Goal: Complete application form

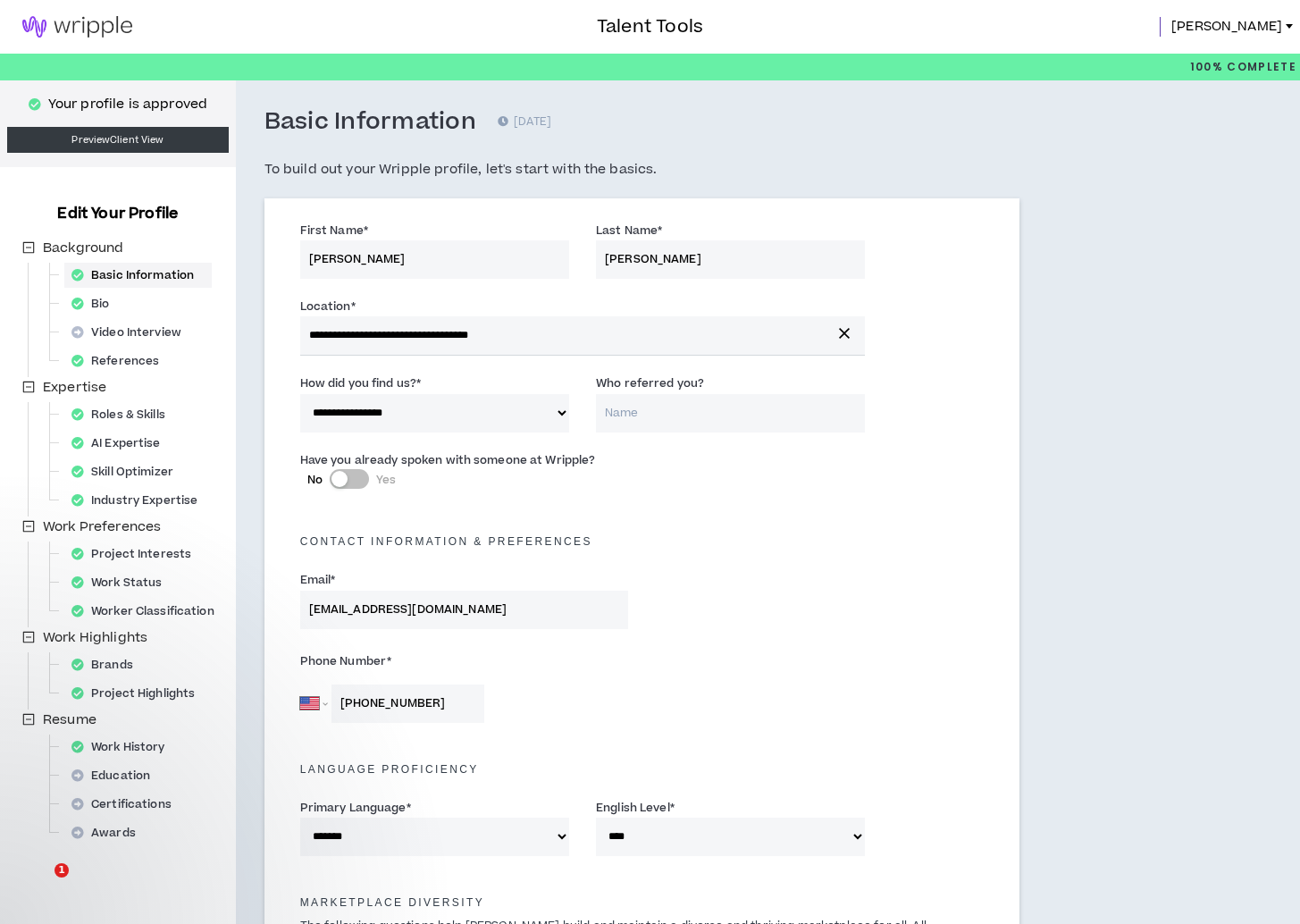
select select "*"
select select "US"
select select "*******"
select select "*"
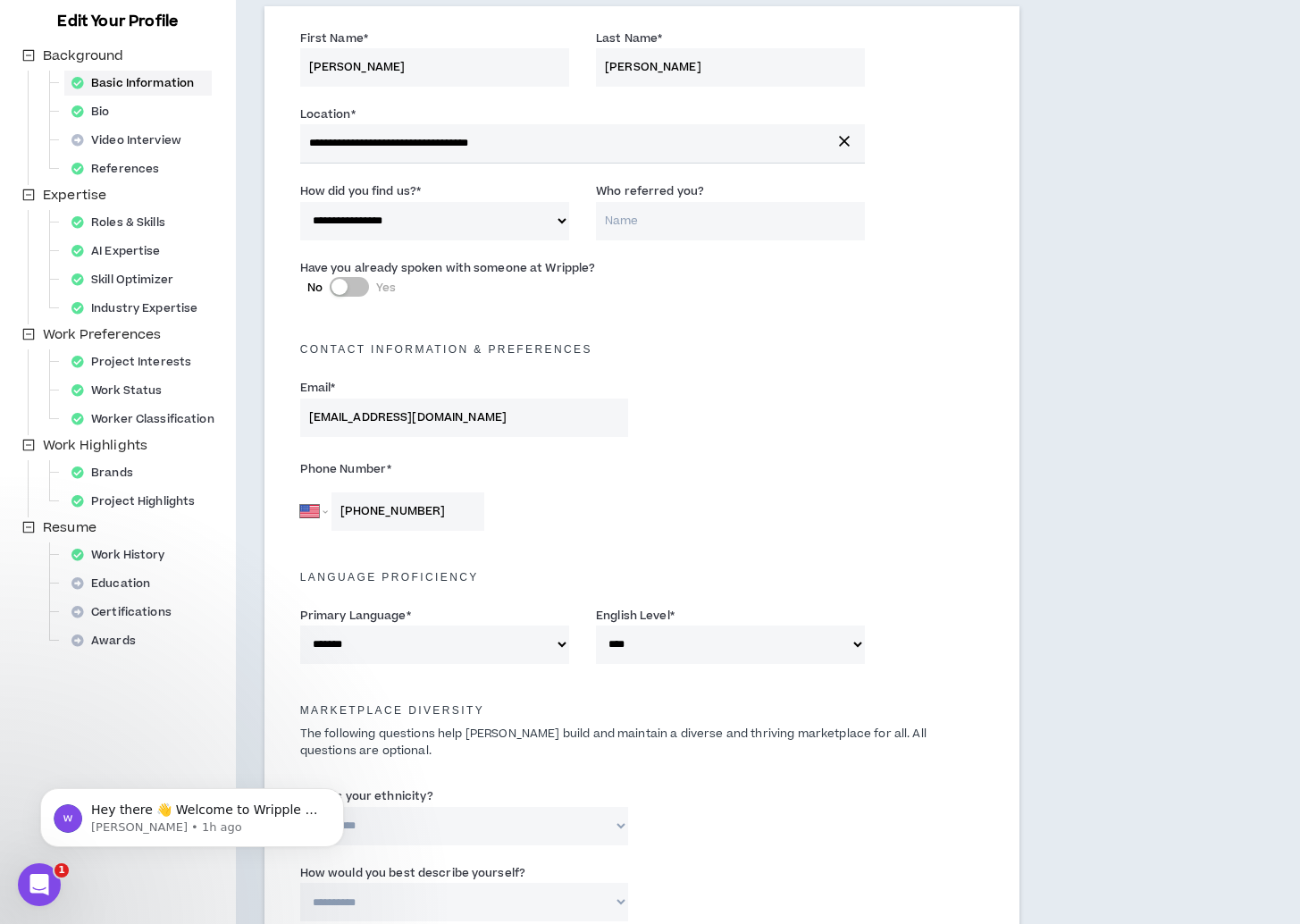
scroll to position [191, 0]
click at [109, 220] on div "Roles & Skills" at bounding box center [123, 223] width 119 height 25
select select "**"
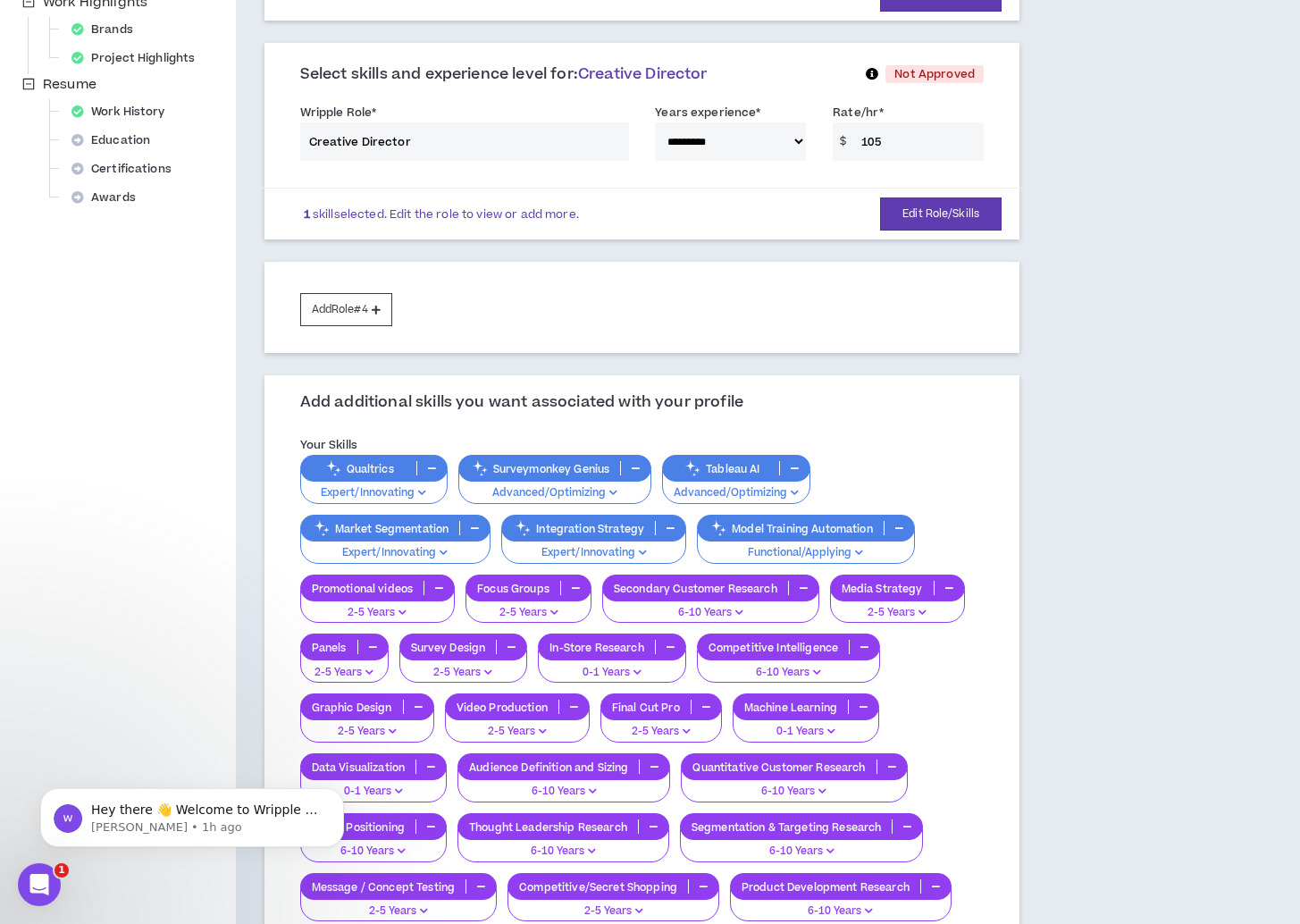
scroll to position [641, 0]
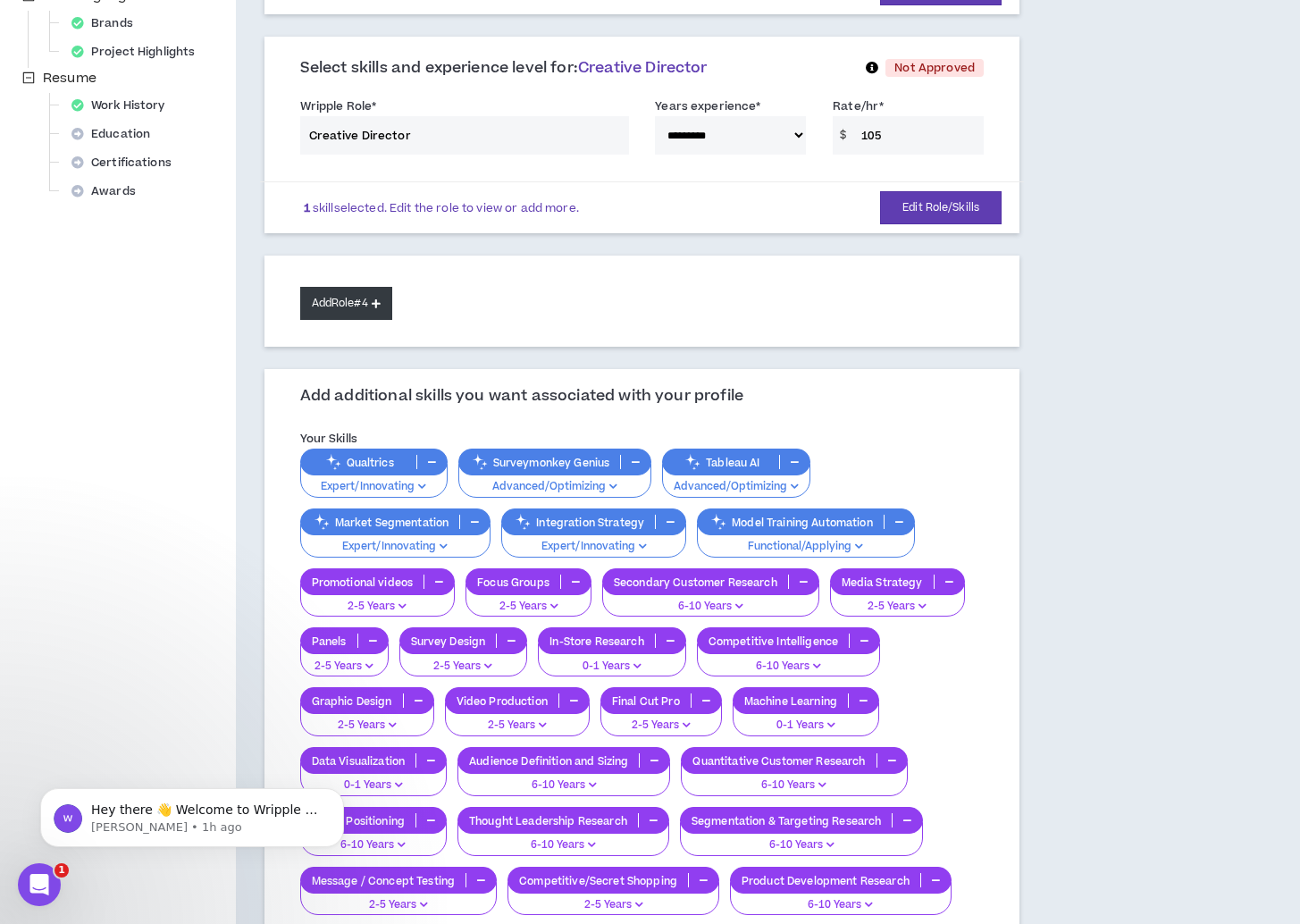
click at [327, 287] on button "Add Role #4" at bounding box center [346, 304] width 92 height 33
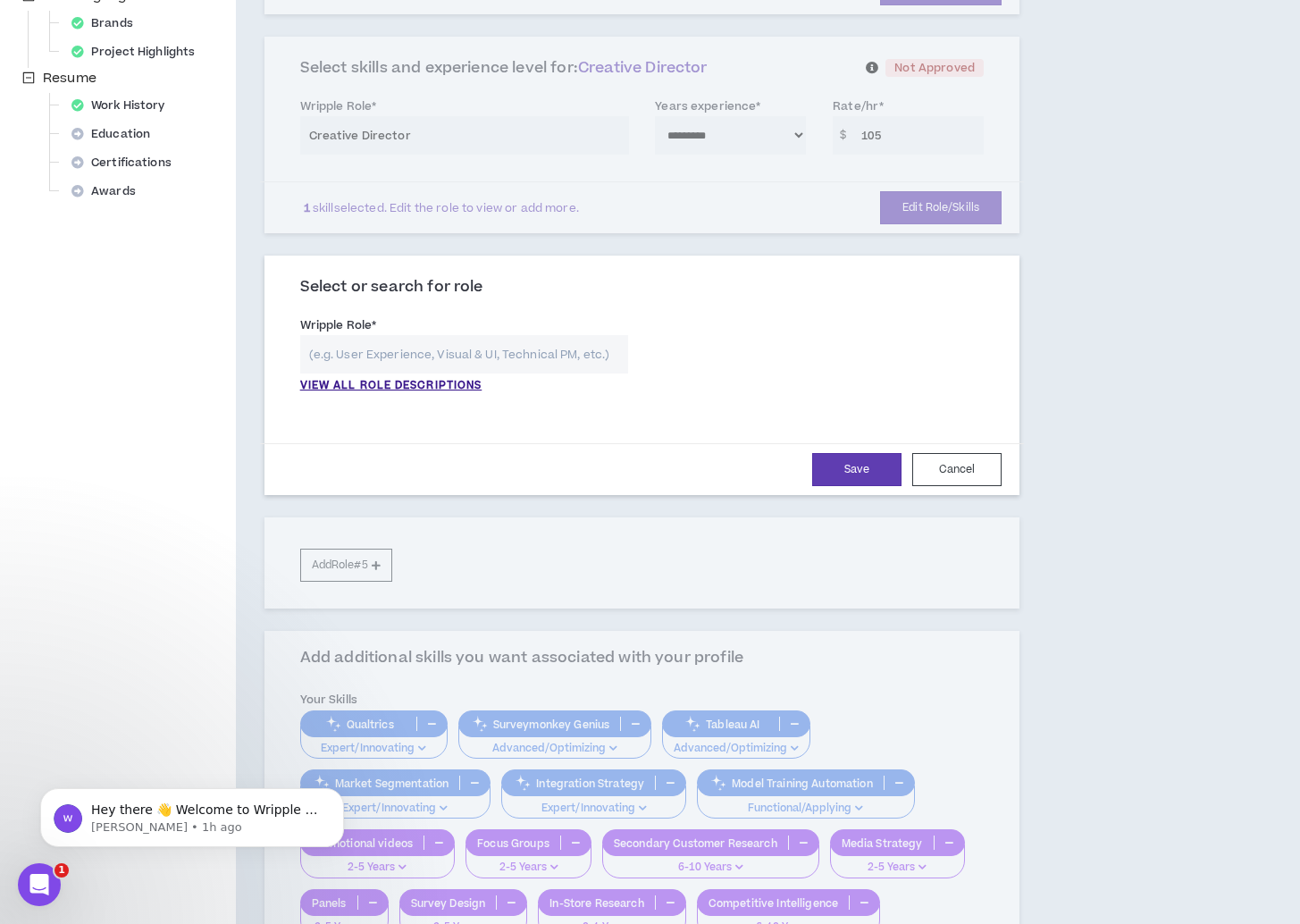
click at [371, 335] on input "text" at bounding box center [465, 354] width 329 height 38
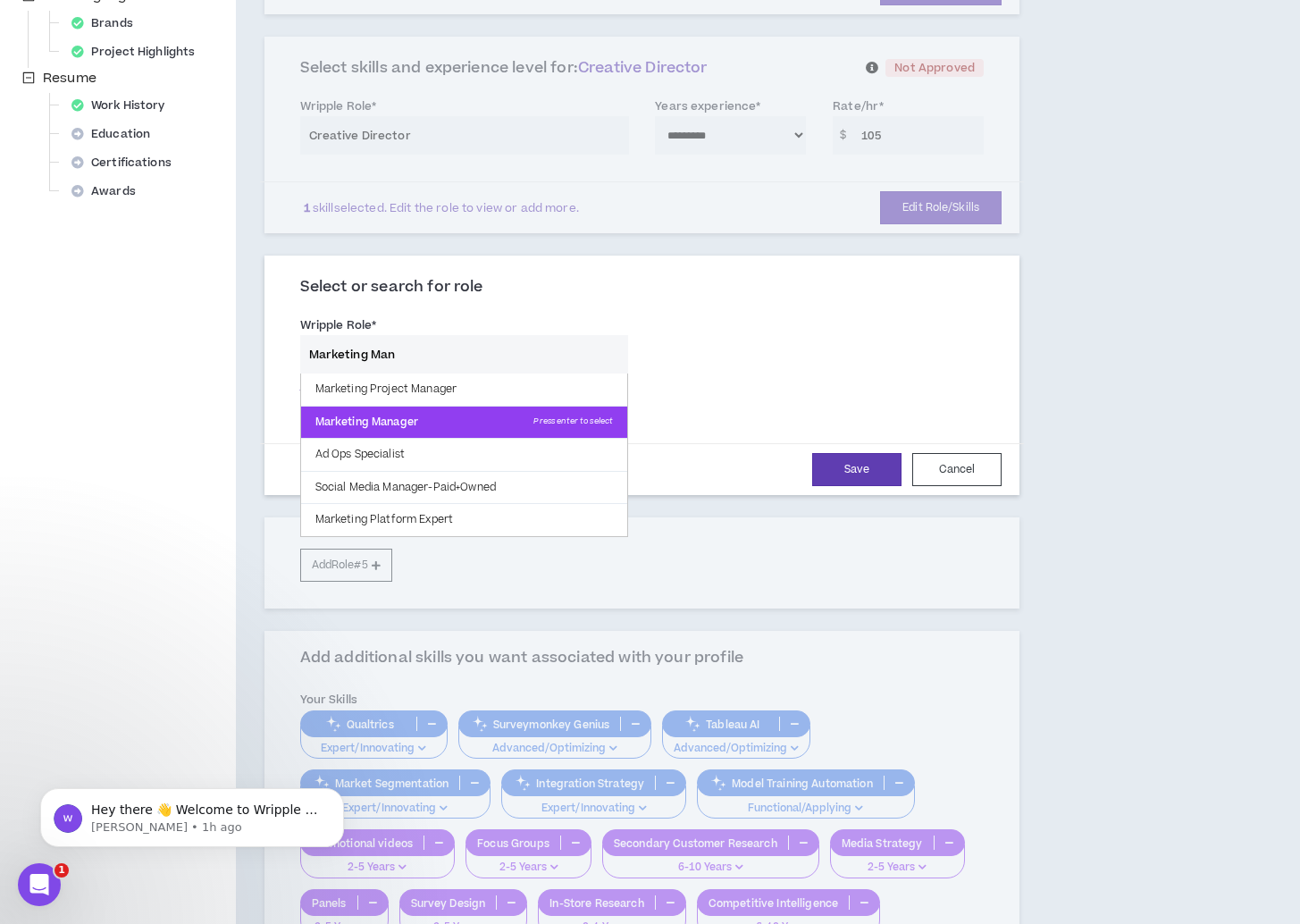
click at [396, 407] on p "Marketing Manager Press enter to select" at bounding box center [465, 423] width 327 height 32
type input "Marketing Manager"
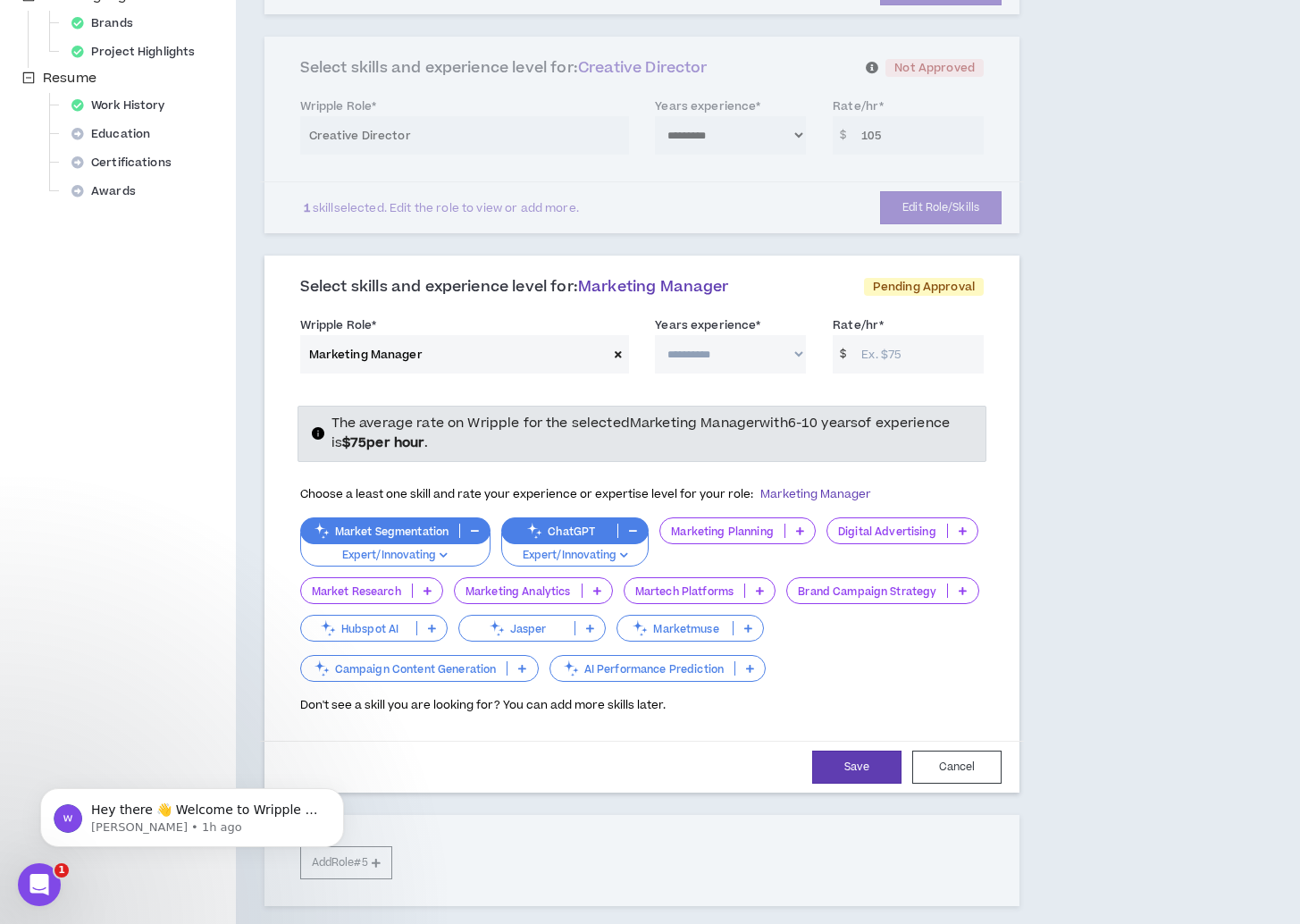
click at [939, 335] on input "Rate/hr *" at bounding box center [918, 354] width 132 height 38
type input "75"
click at [750, 335] on select "**********" at bounding box center [730, 354] width 151 height 38
select select "**"
click at [761, 586] on icon at bounding box center [760, 590] width 8 height 9
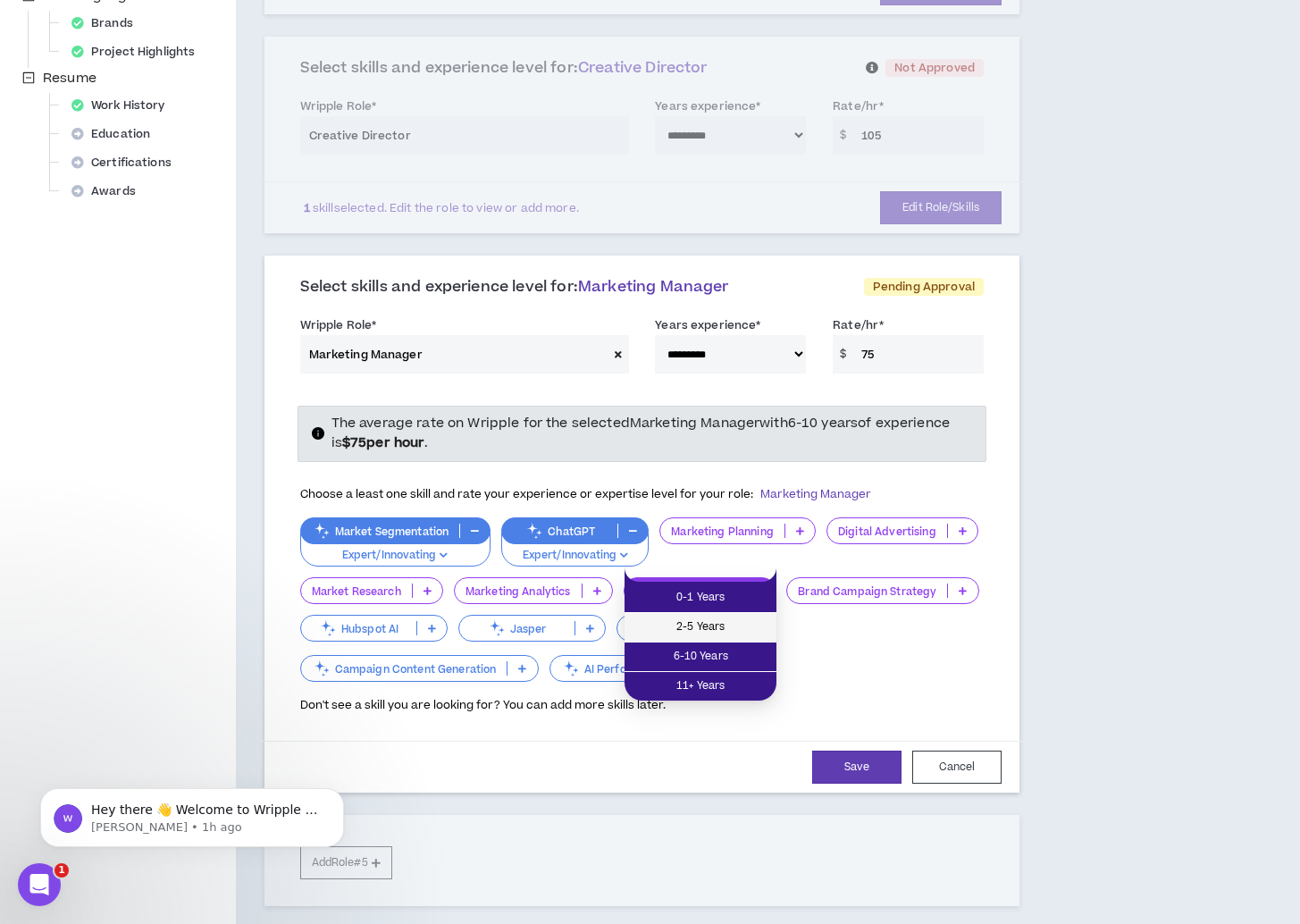
click at [741, 618] on span "2-5 Years" at bounding box center [701, 627] width 131 height 20
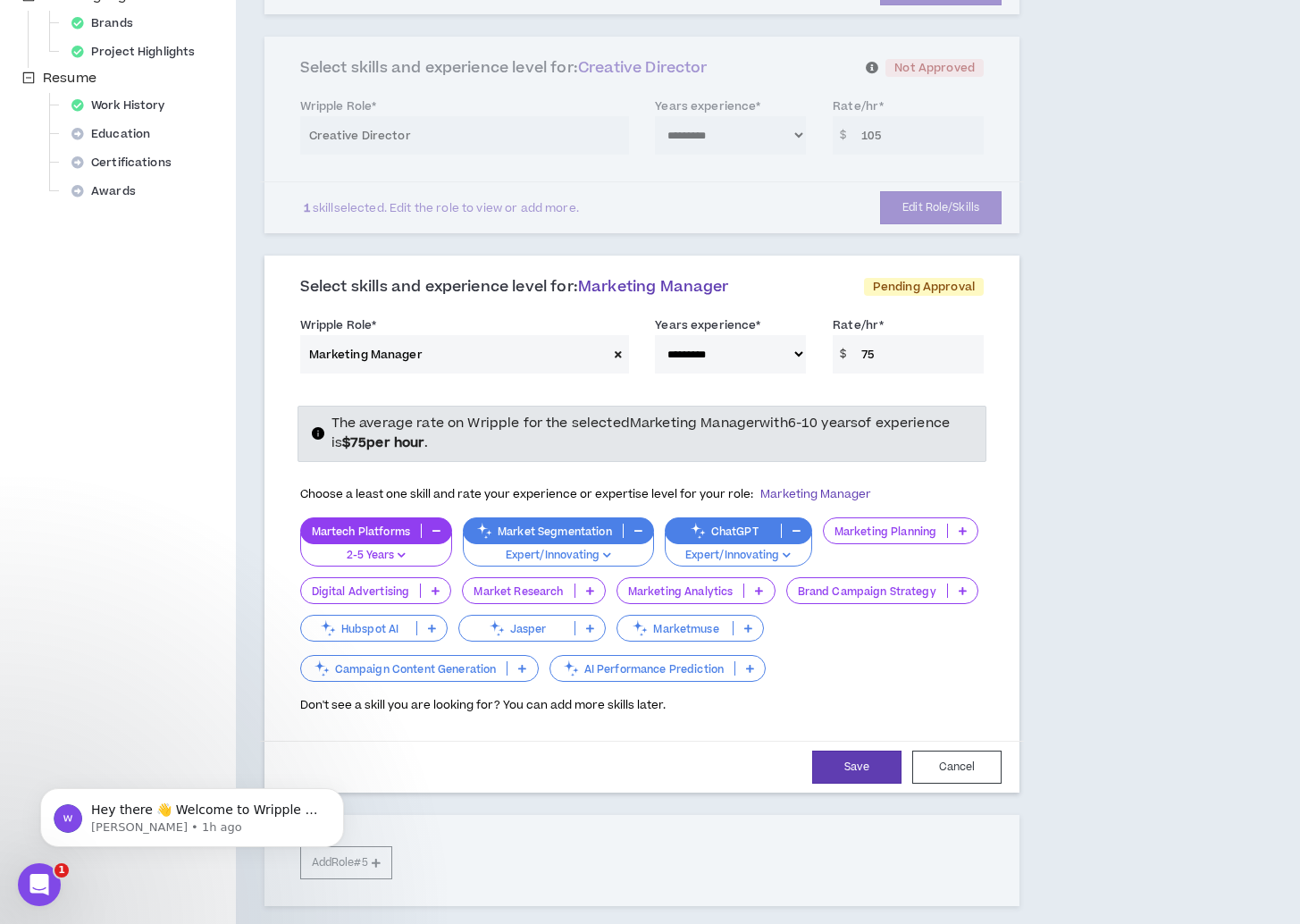
click at [588, 586] on icon at bounding box center [590, 590] width 8 height 9
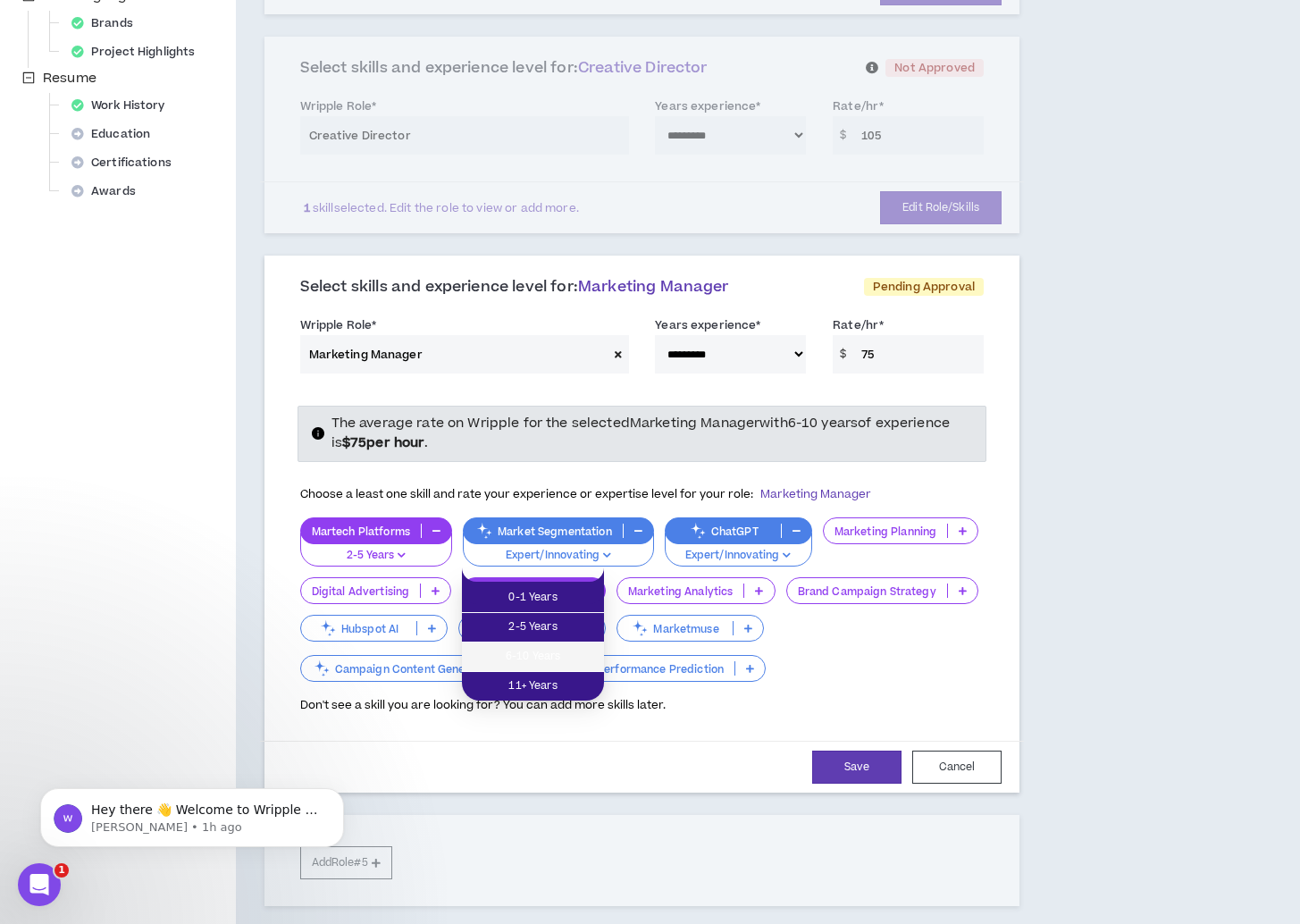
click at [562, 647] on span "6-10 Years" at bounding box center [533, 657] width 120 height 20
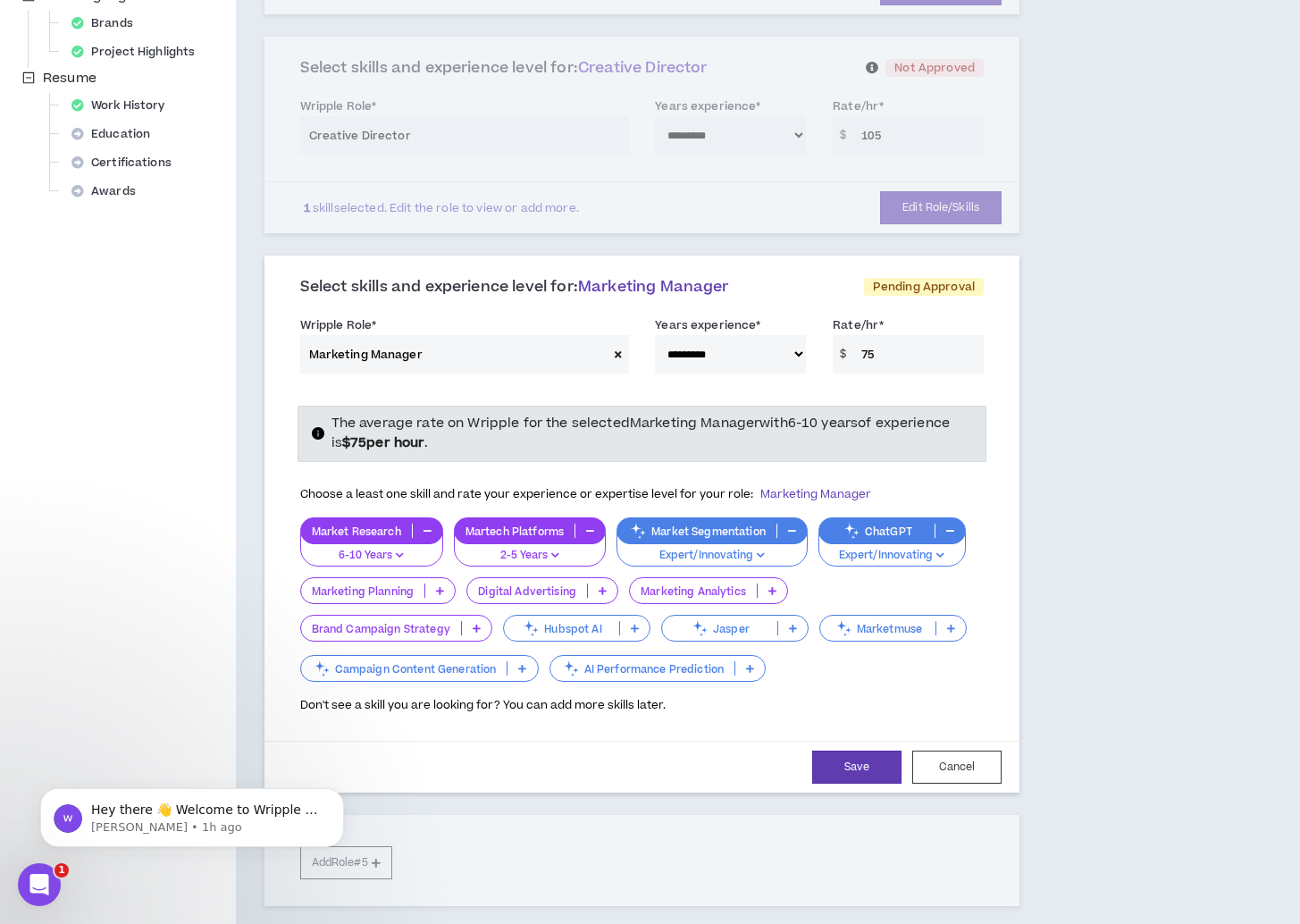
click at [770, 586] on icon at bounding box center [772, 590] width 8 height 9
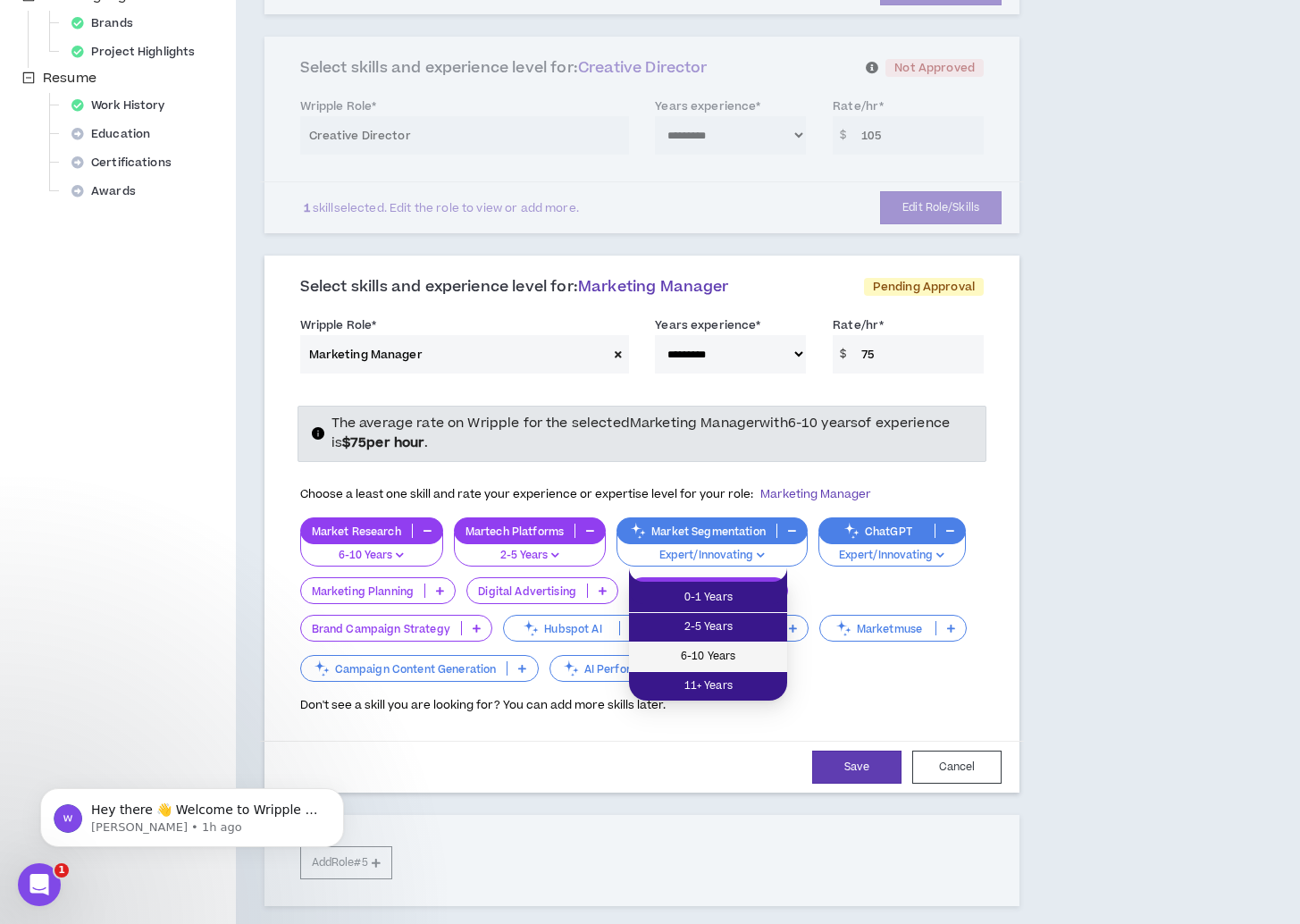
click at [742, 659] on span "6-10 Years" at bounding box center [707, 657] width 136 height 20
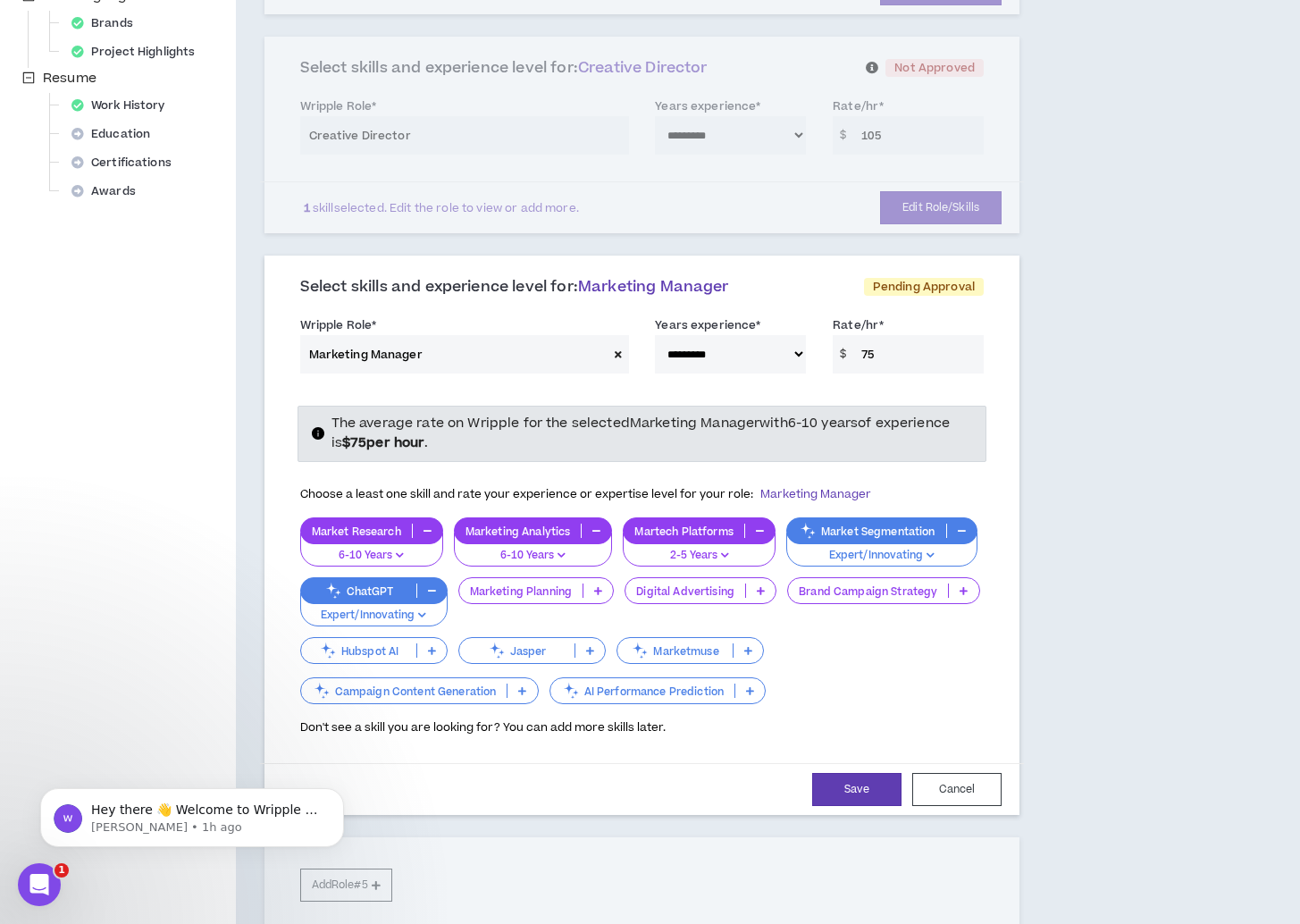
click at [596, 586] on icon at bounding box center [598, 590] width 8 height 9
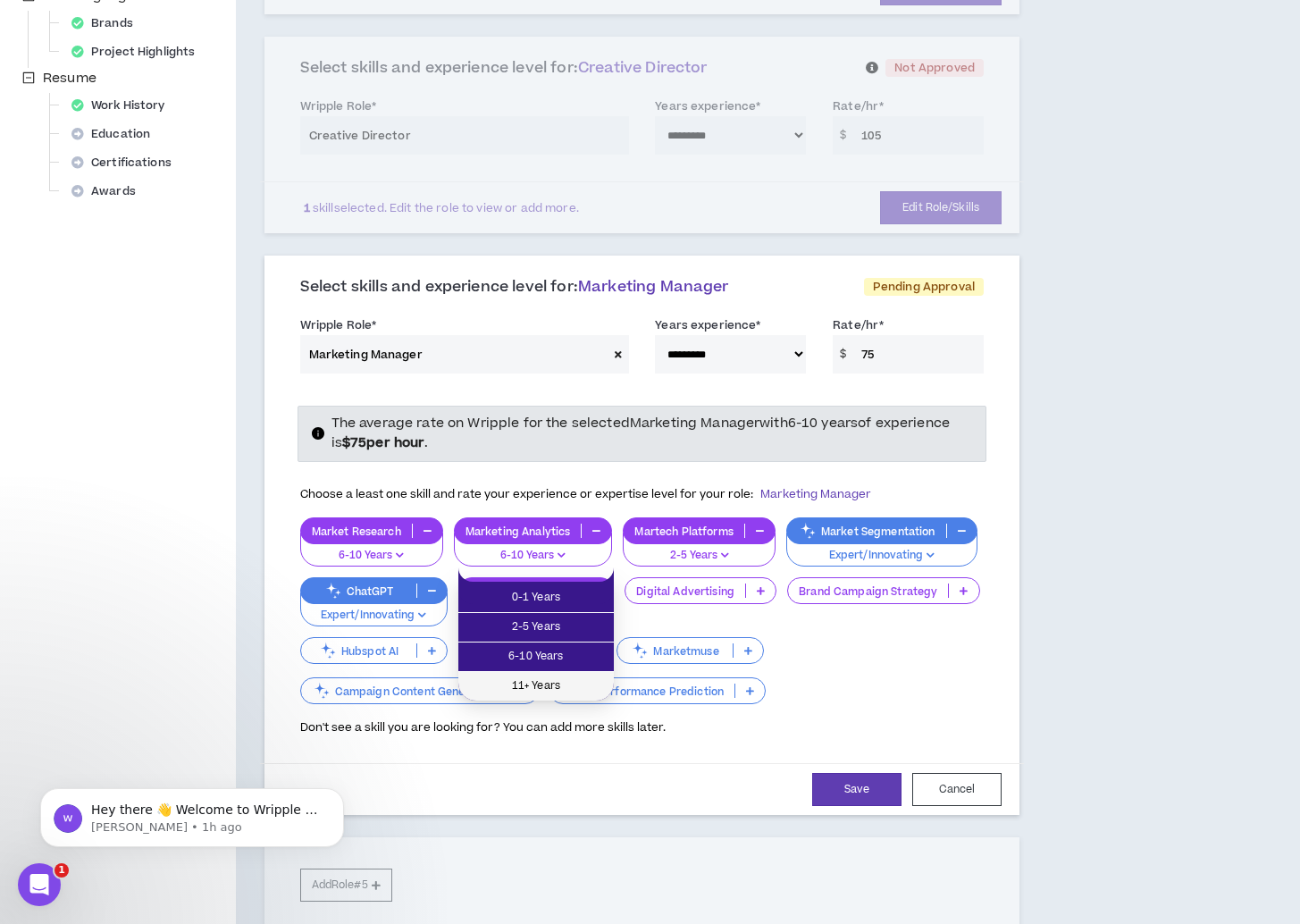
click at [514, 686] on span "11+ Years" at bounding box center [536, 686] width 134 height 20
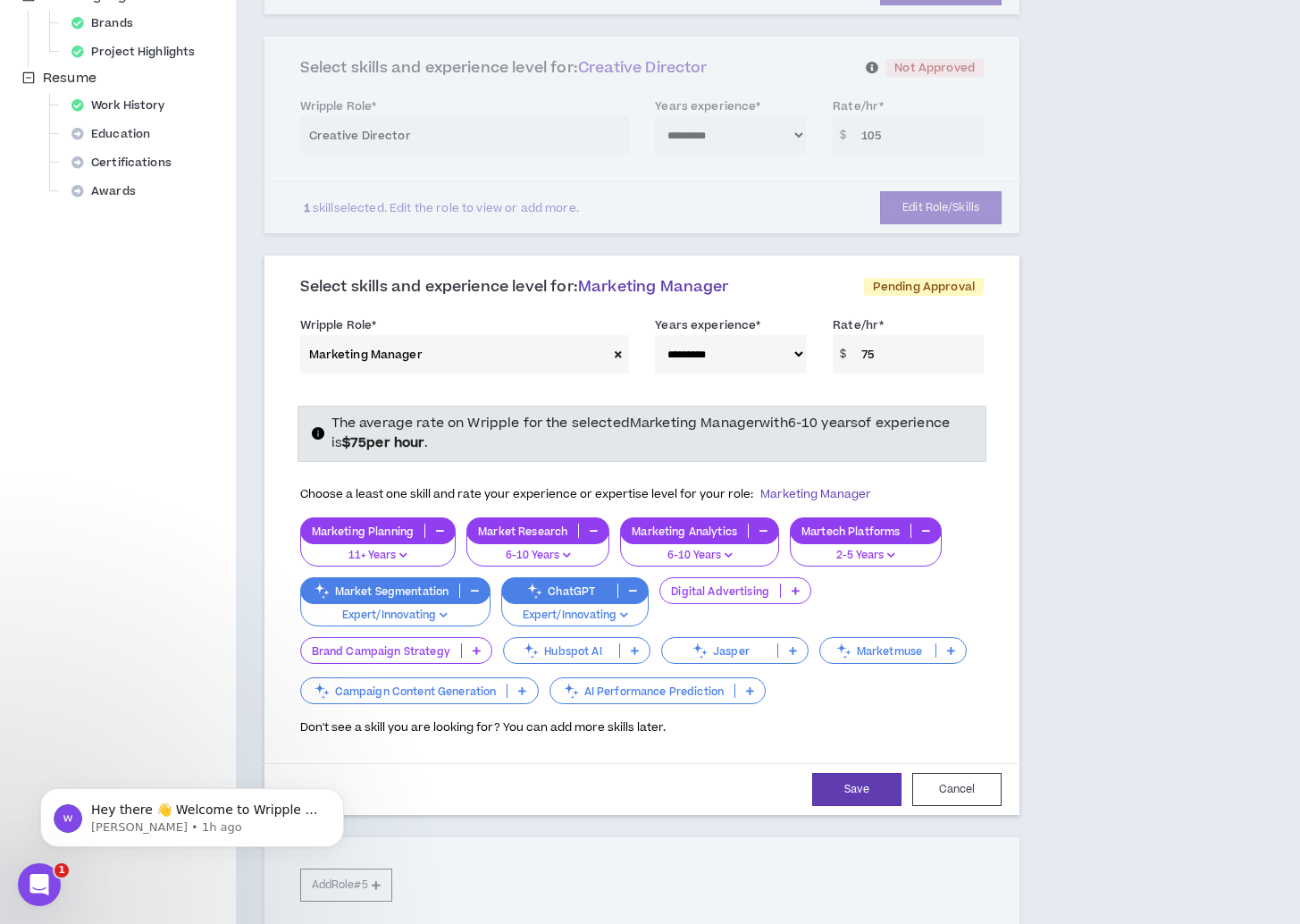
click at [749, 686] on icon at bounding box center [750, 690] width 8 height 9
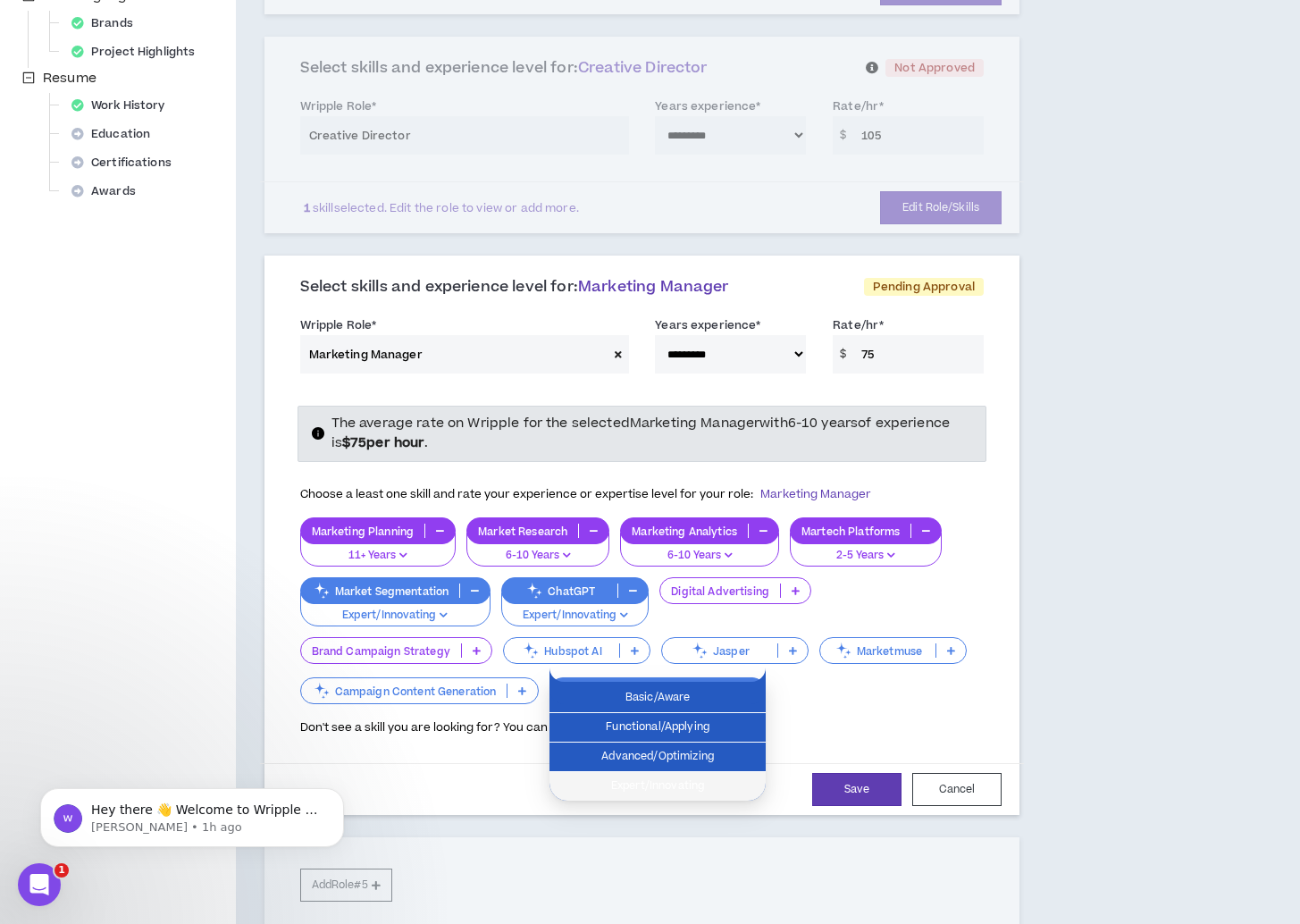
click at [732, 776] on li "Expert/Innovating" at bounding box center [658, 787] width 217 height 29
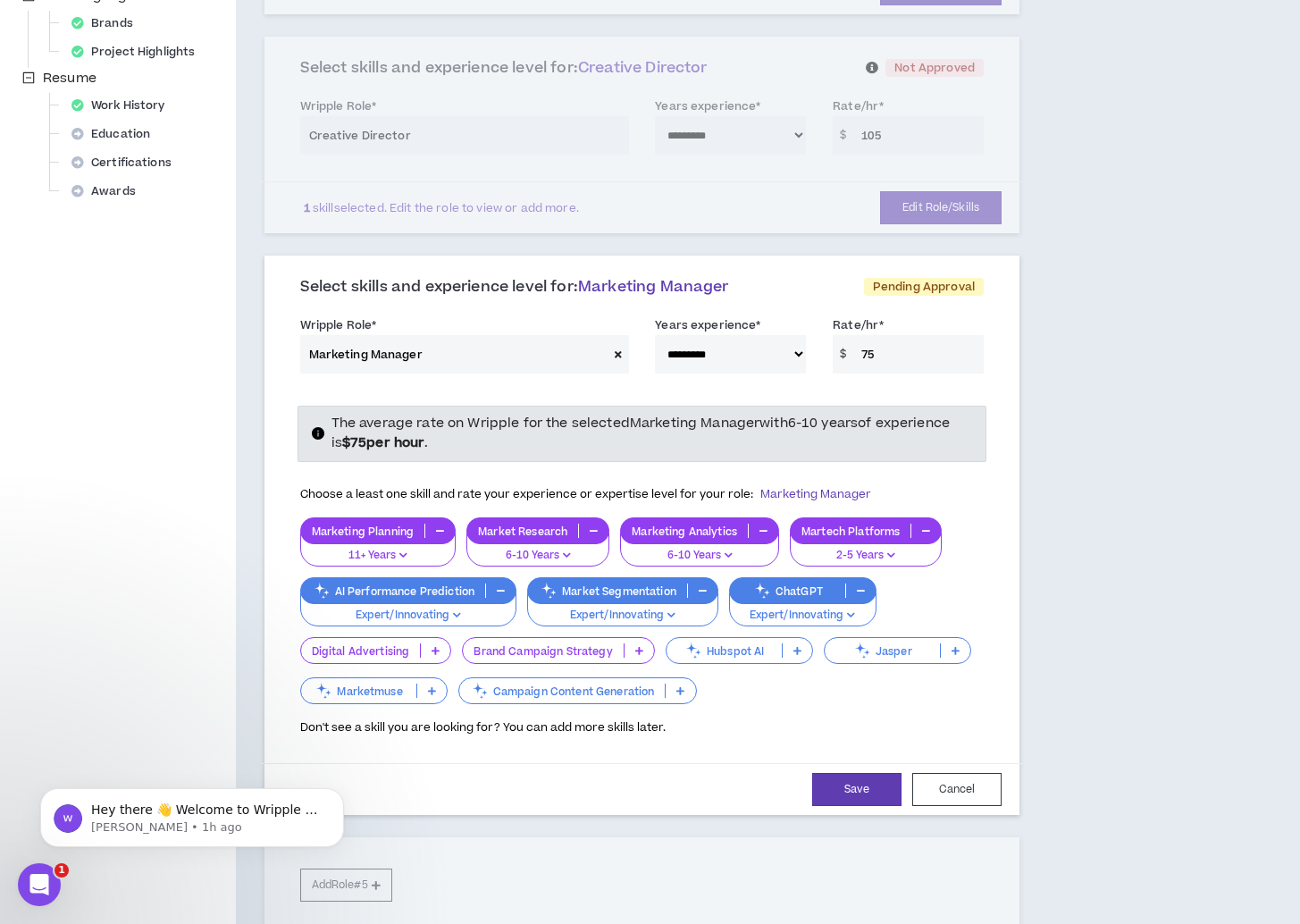
click at [794, 643] on p at bounding box center [797, 650] width 30 height 14
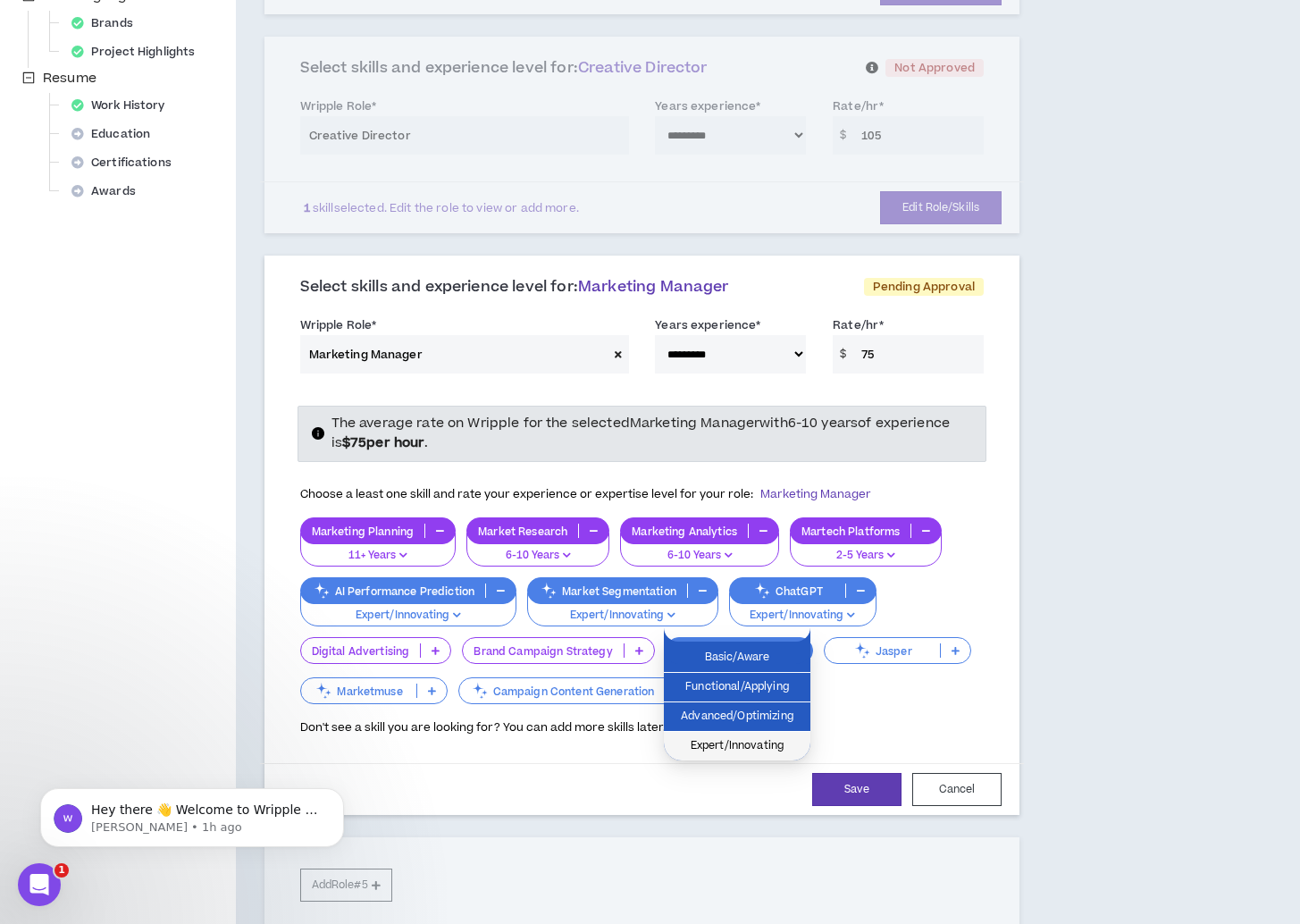
click at [778, 744] on span "Expert/Innovating" at bounding box center [737, 746] width 125 height 20
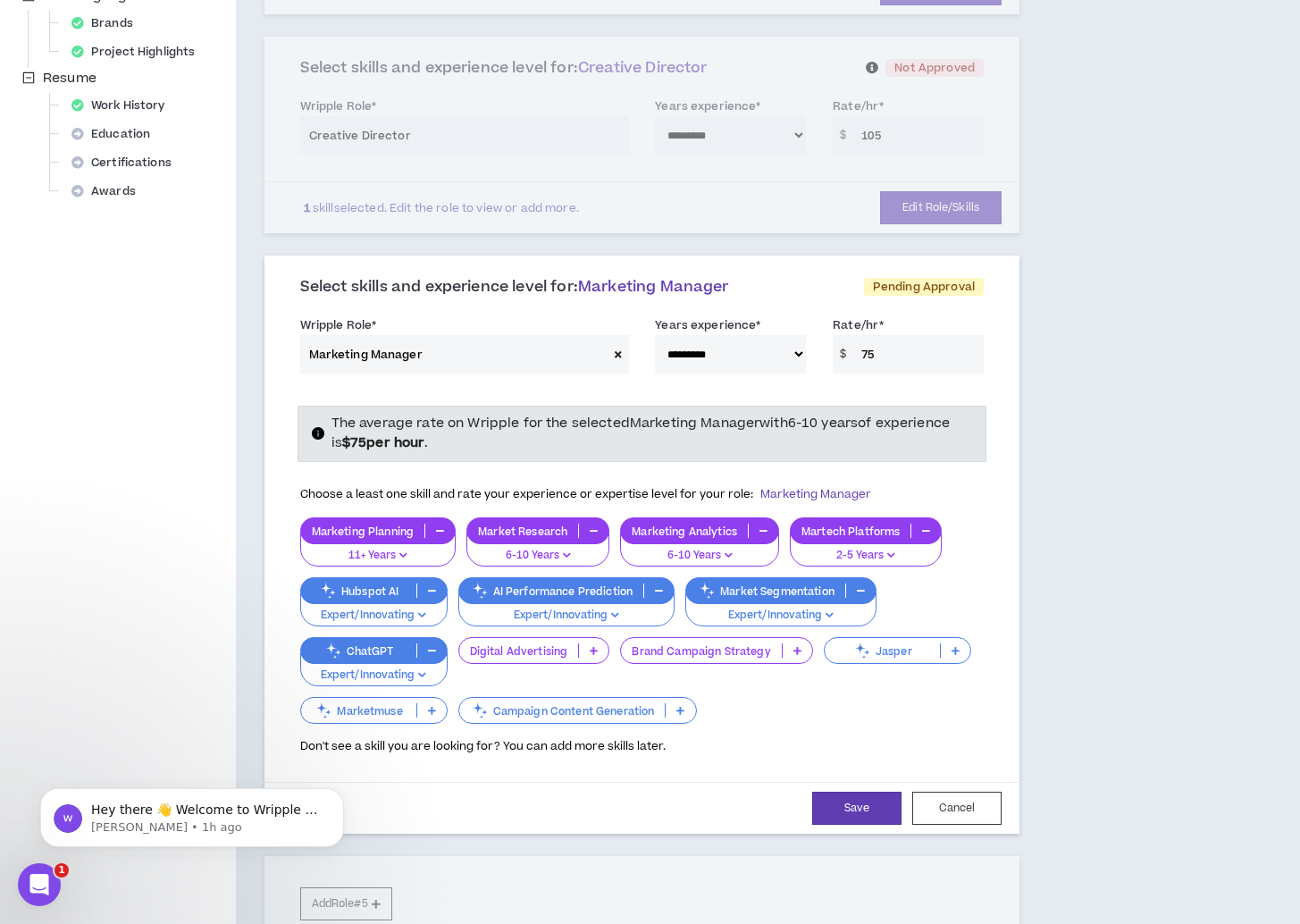
click at [947, 643] on p at bounding box center [955, 650] width 30 height 14
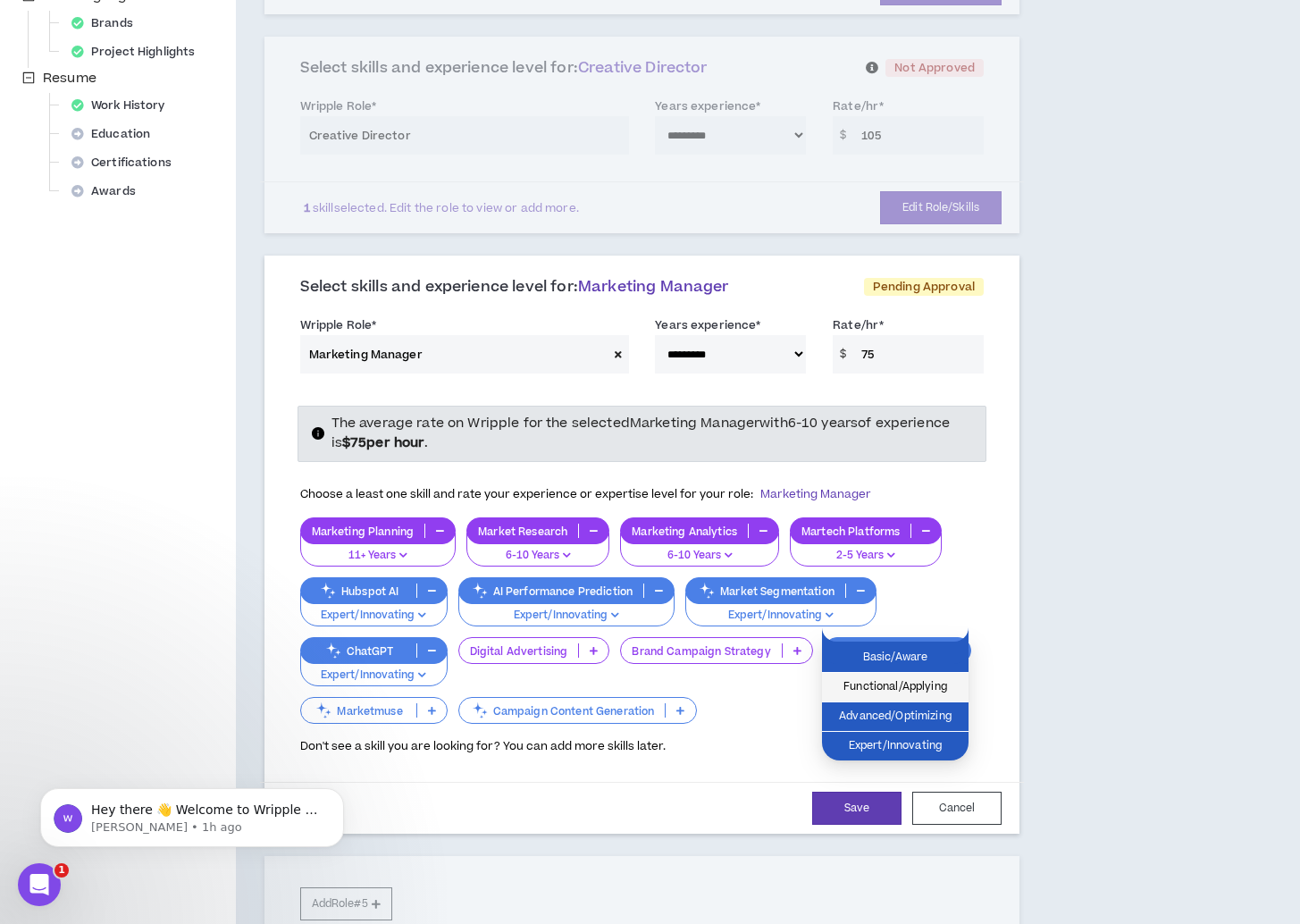
click at [892, 682] on span "Functional/Applying" at bounding box center [895, 687] width 125 height 20
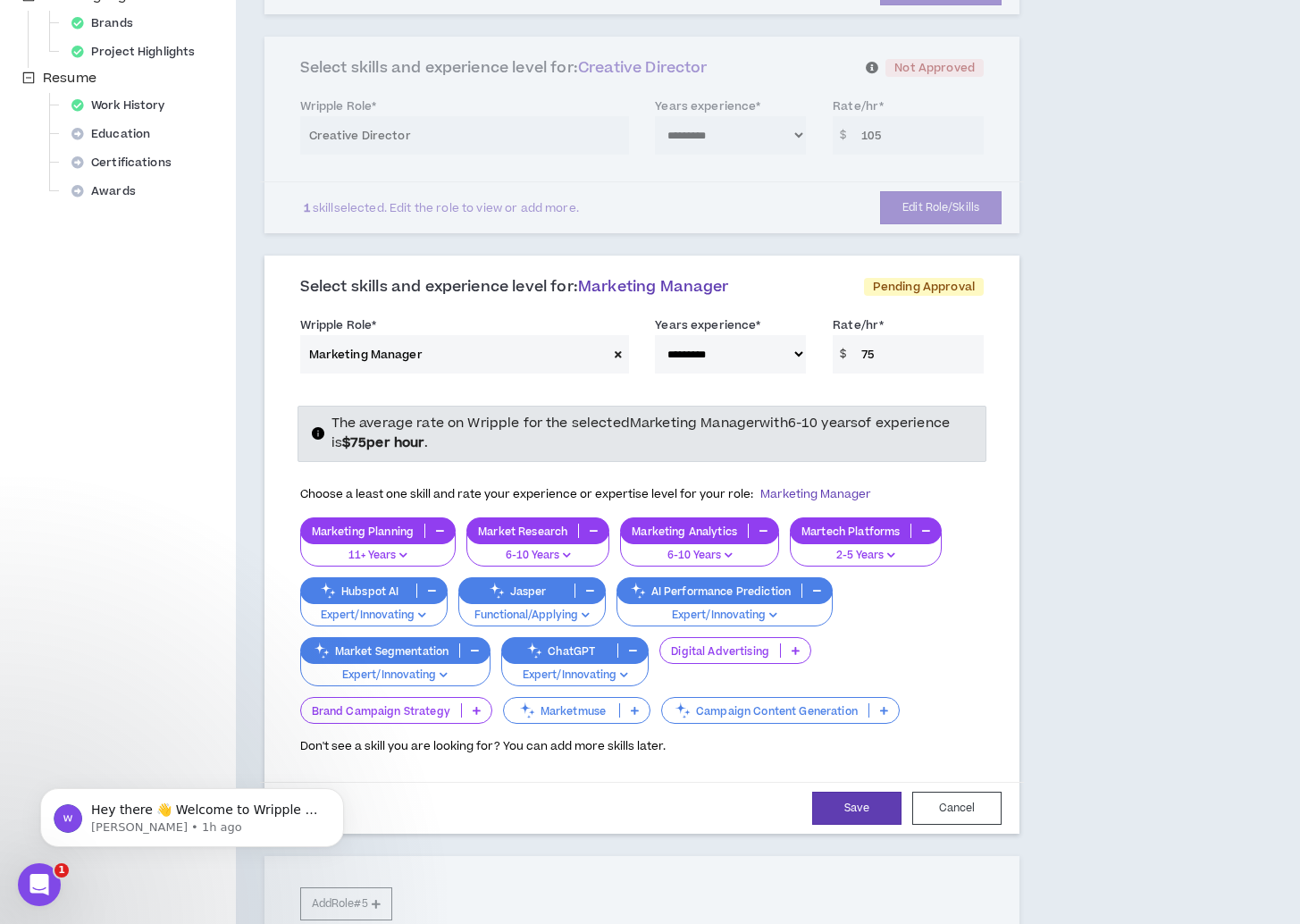
click at [889, 704] on p at bounding box center [884, 710] width 30 height 14
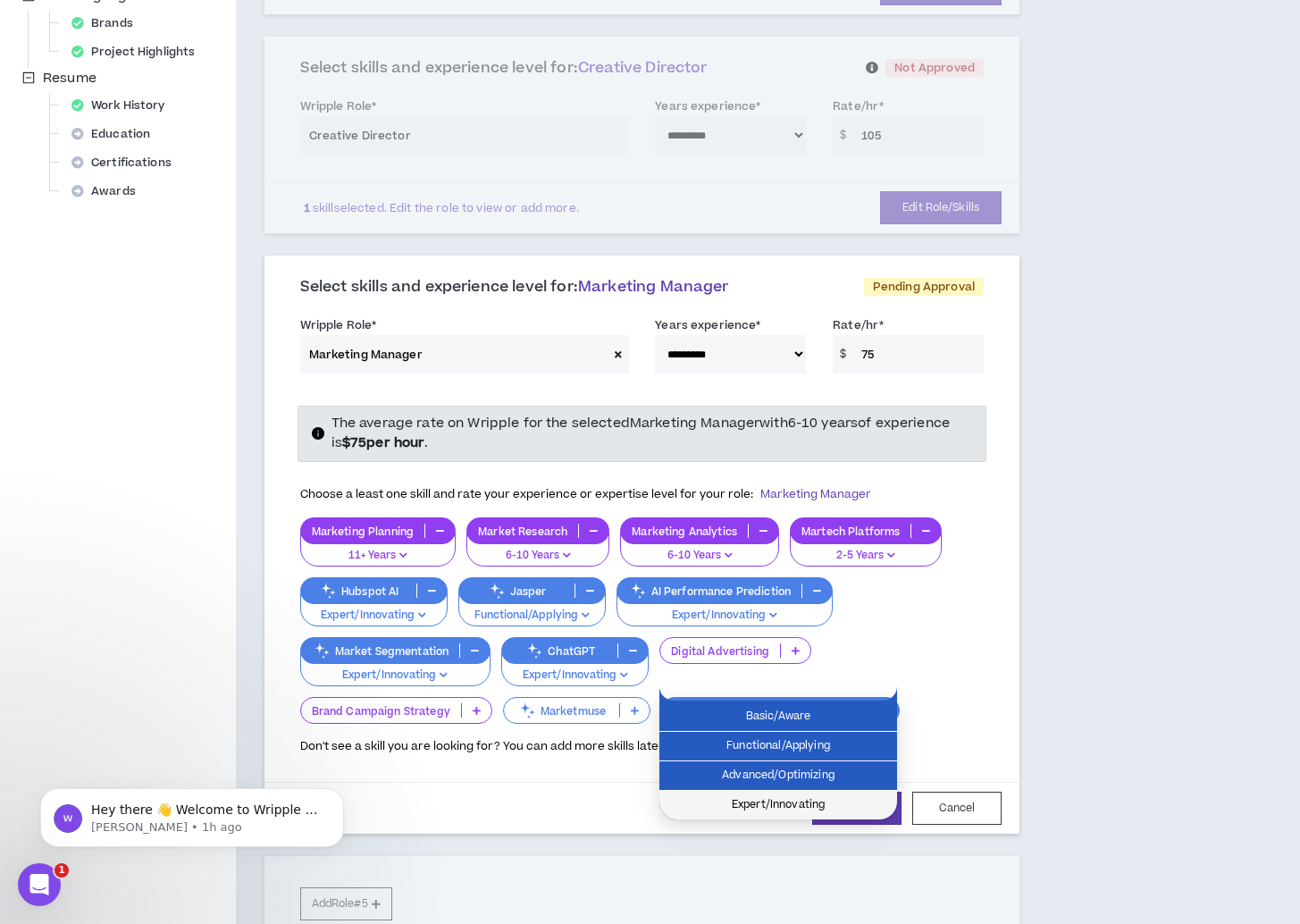
click at [766, 804] on span "Expert/Innovating" at bounding box center [778, 805] width 217 height 20
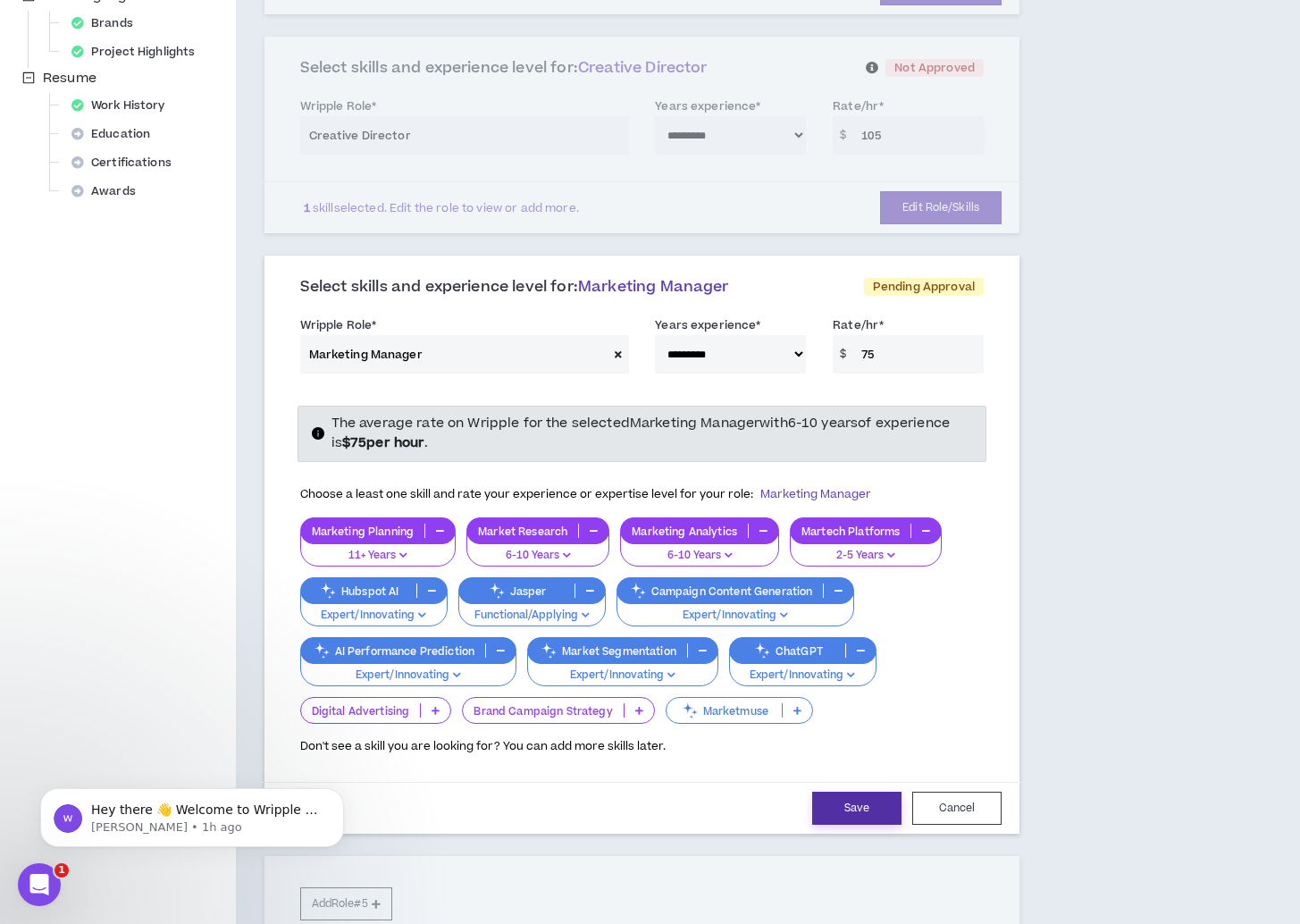
click at [880, 792] on button "Save" at bounding box center [857, 808] width 90 height 33
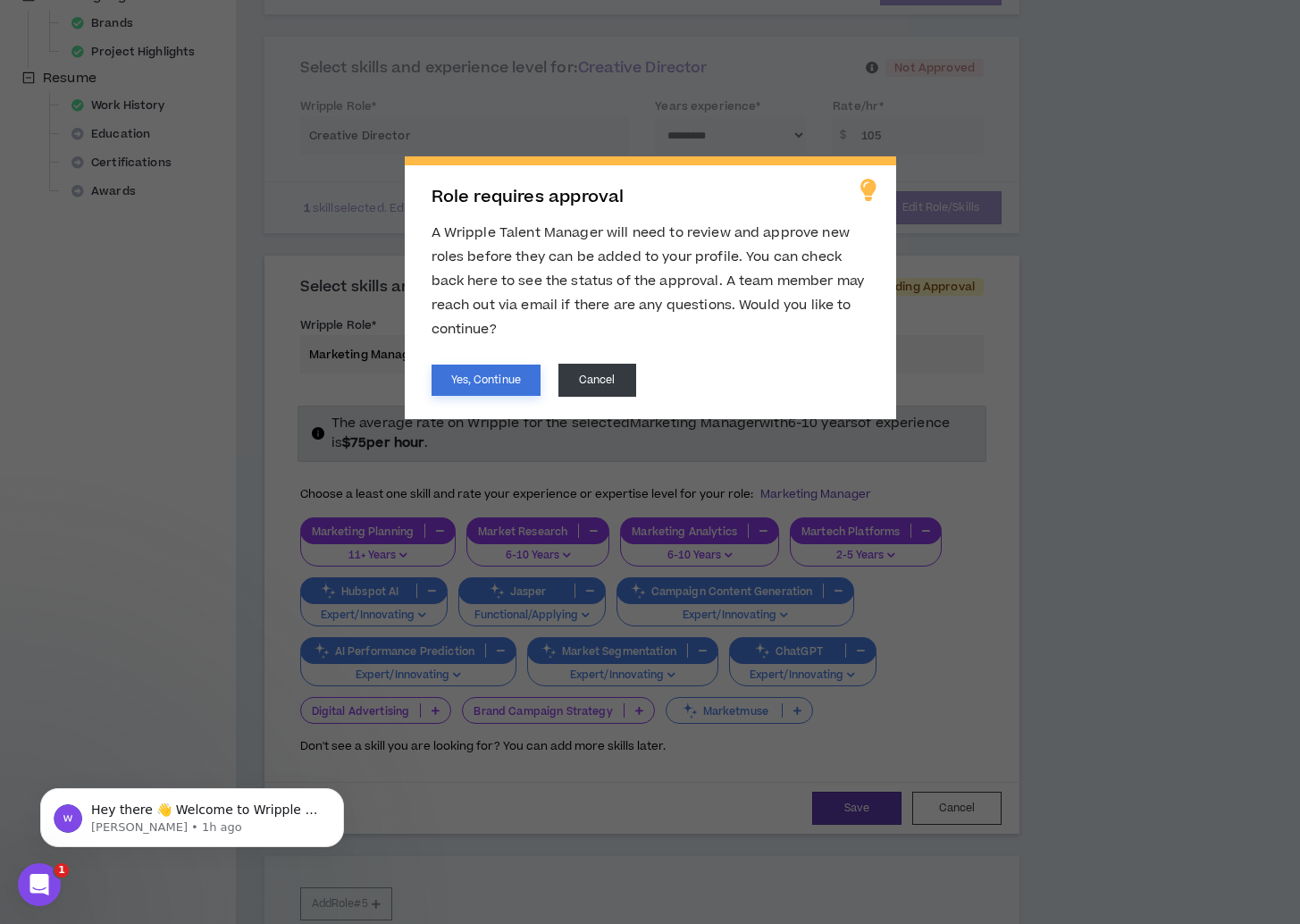
click at [507, 379] on button "Yes, Continue" at bounding box center [486, 380] width 109 height 32
select select "**"
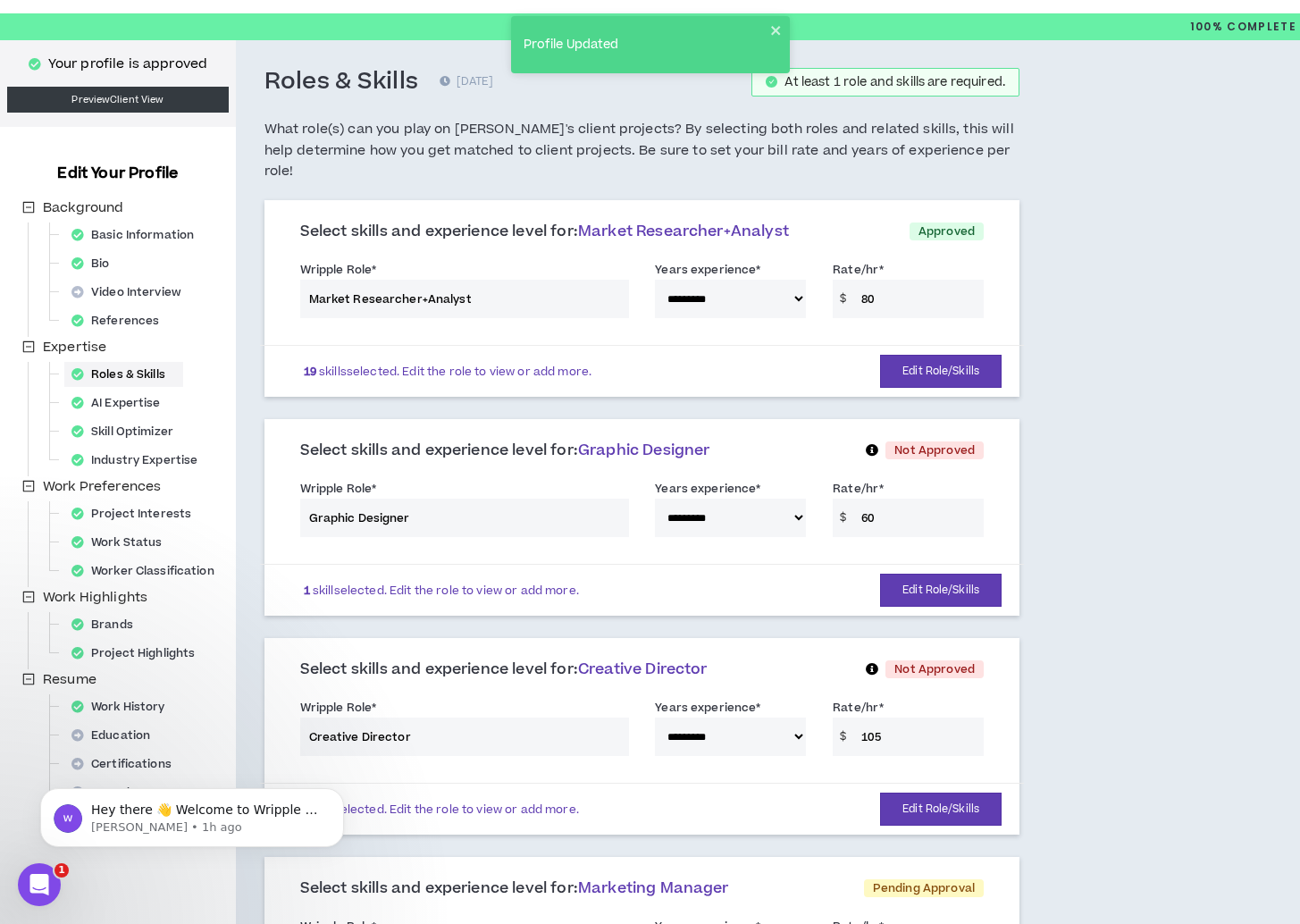
scroll to position [0, 0]
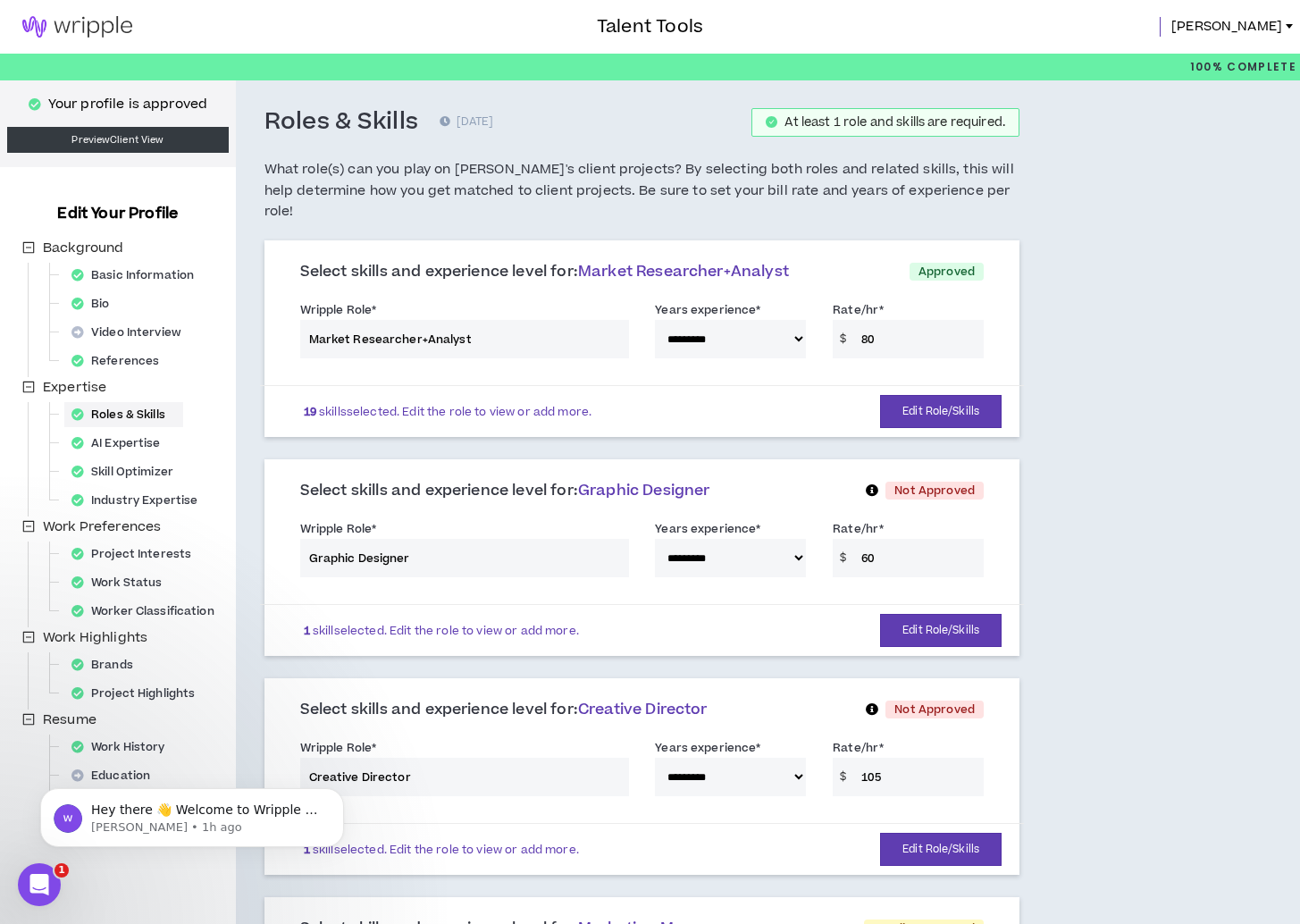
click at [131, 38] on link at bounding box center [77, 27] width 155 height 53
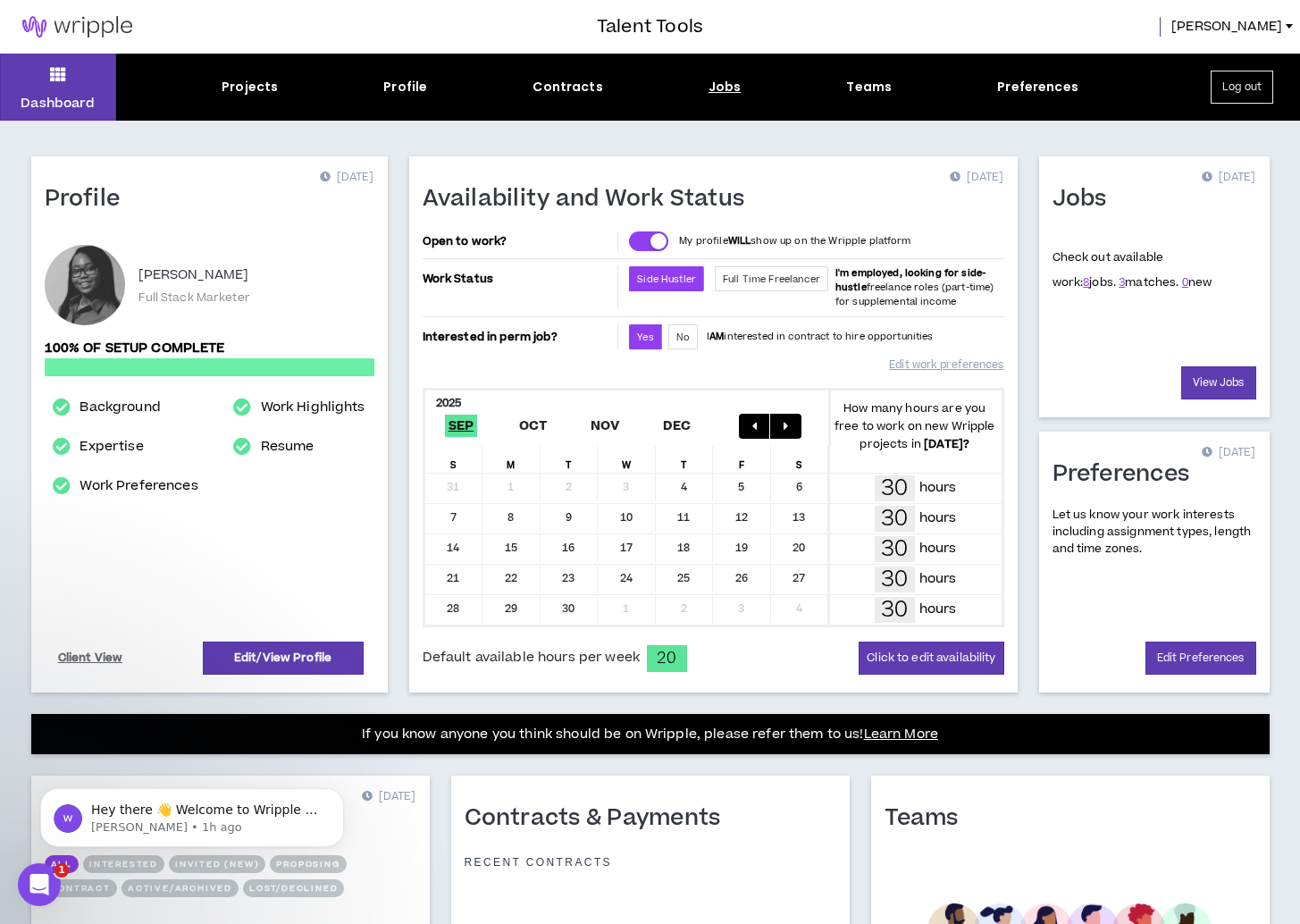
click at [714, 85] on div "Jobs" at bounding box center [724, 87] width 33 height 19
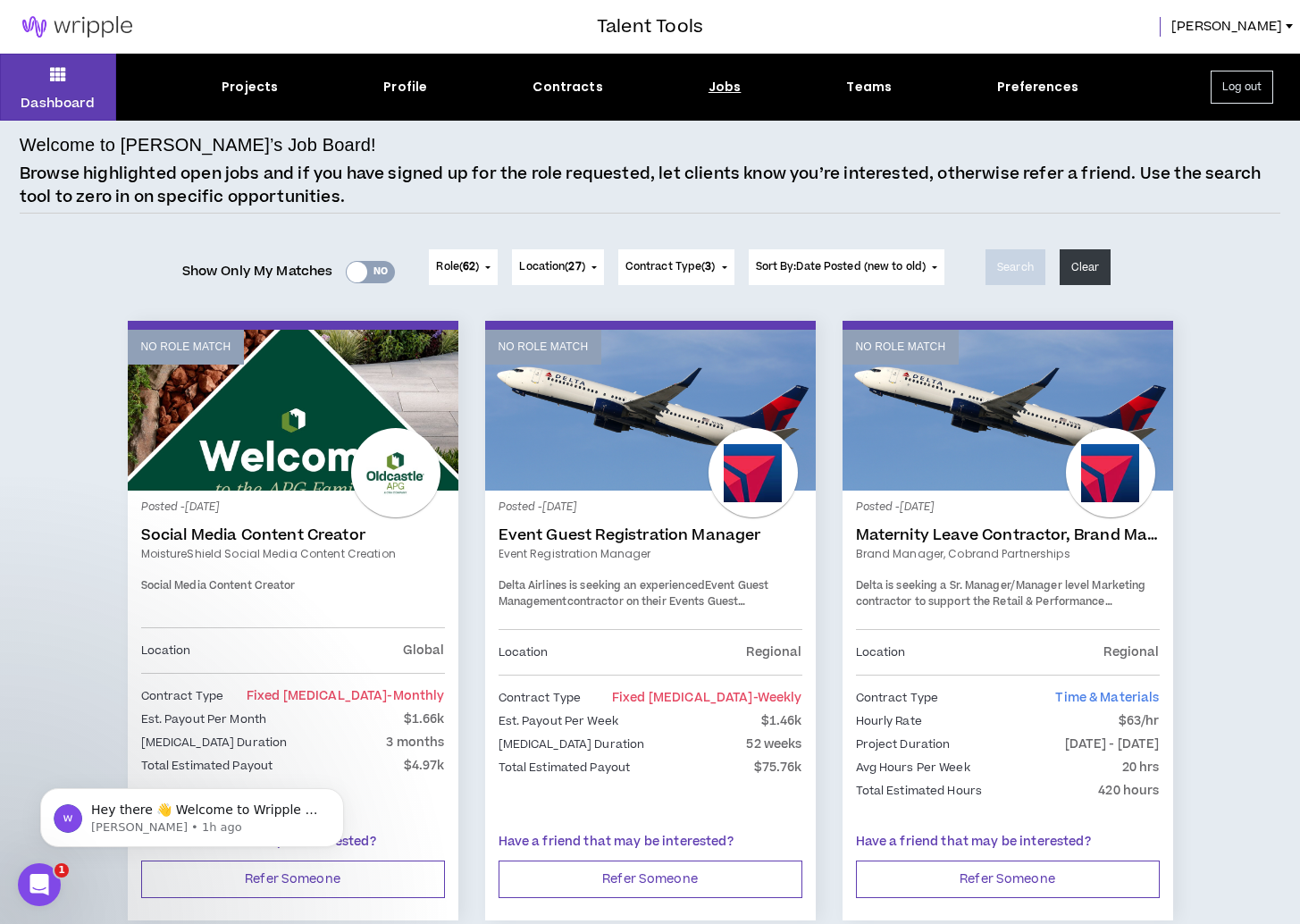
click at [492, 268] on button "Role ( 62 )" at bounding box center [463, 266] width 69 height 35
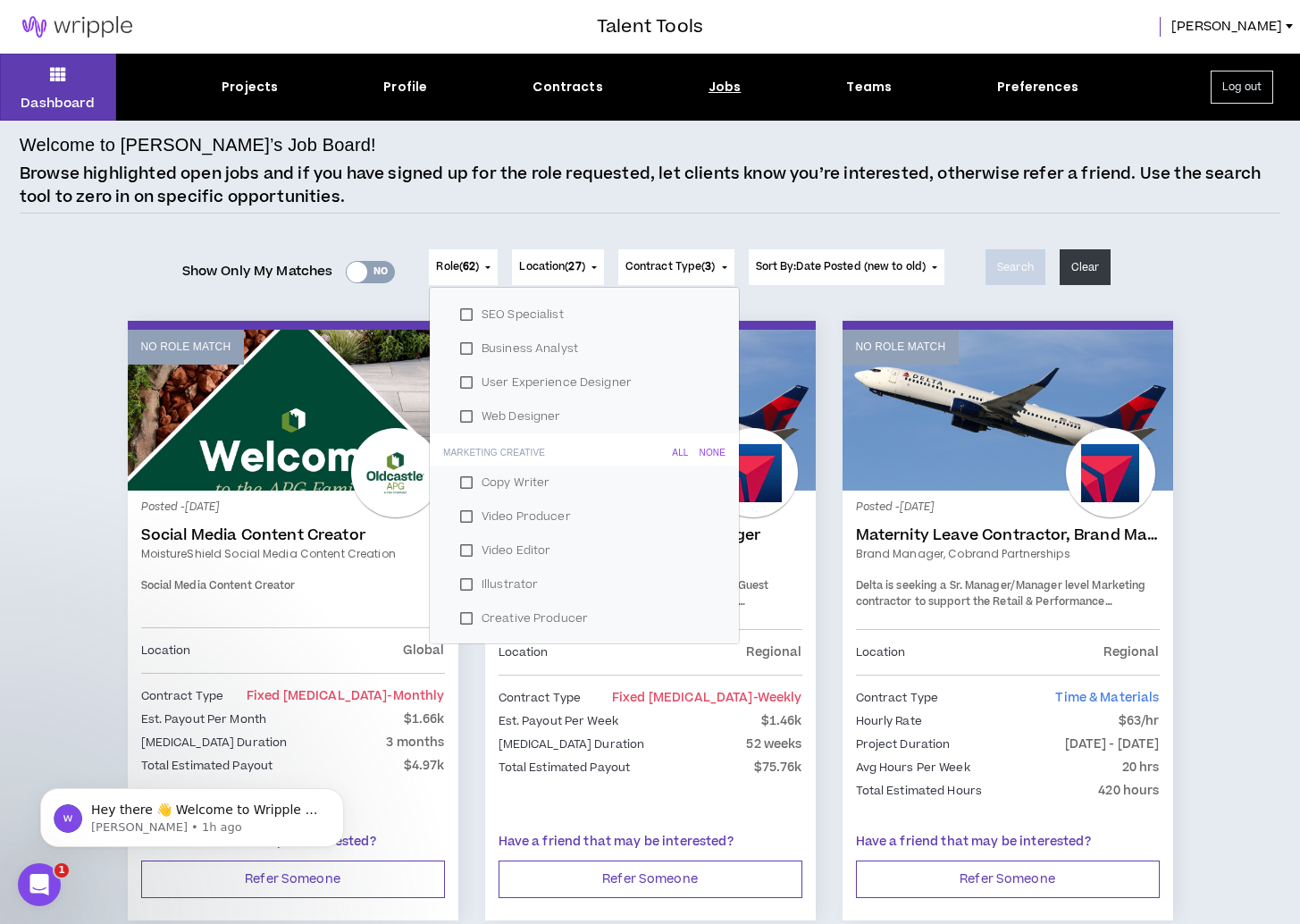
scroll to position [237, 0]
drag, startPoint x: 569, startPoint y: 167, endPoint x: 548, endPoint y: 175, distance: 22.5
click at [569, 167] on p "Browse highlighted open jobs and if you have signed up for the role requested, …" at bounding box center [650, 185] width 1261 height 46
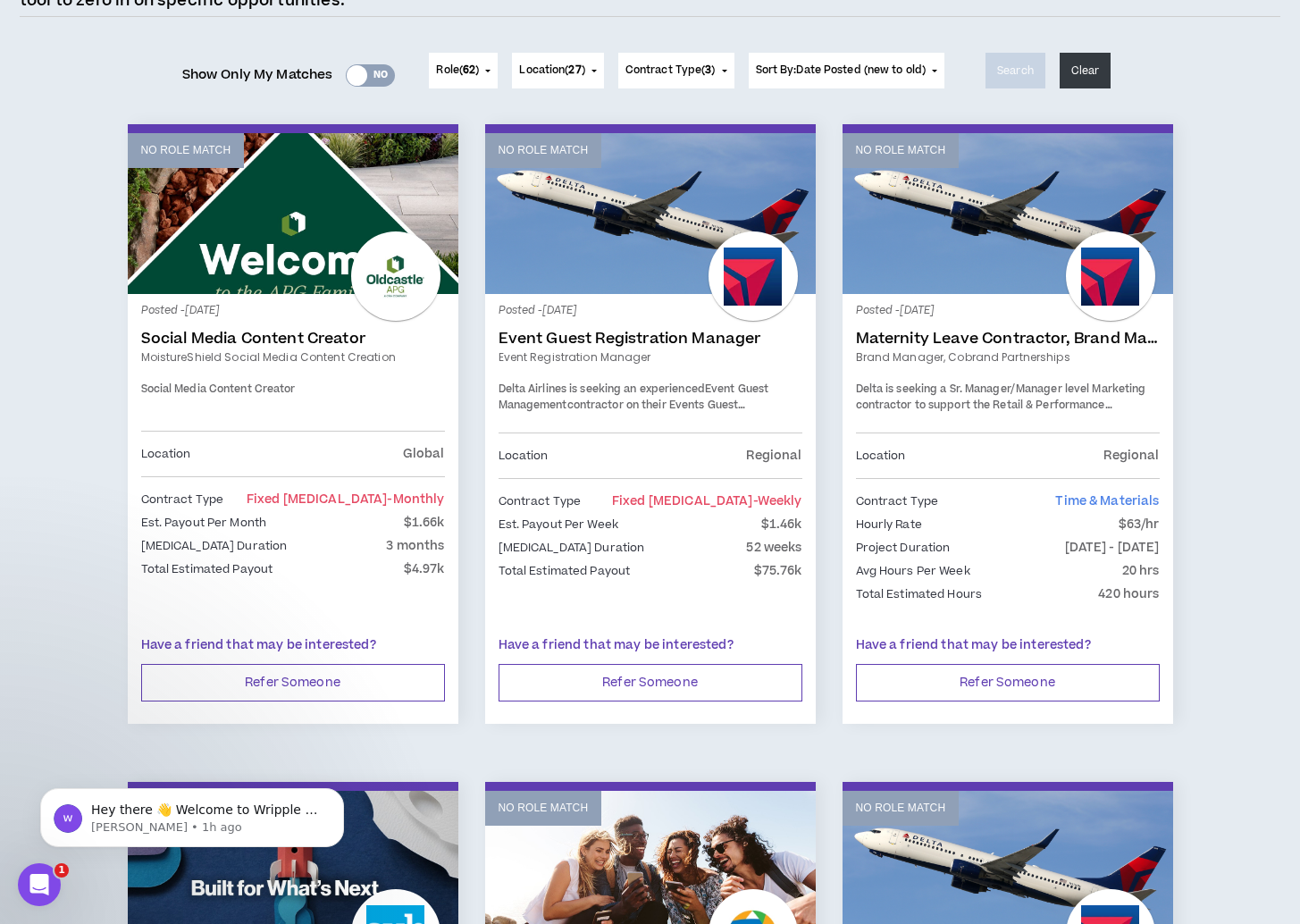
scroll to position [201, 0]
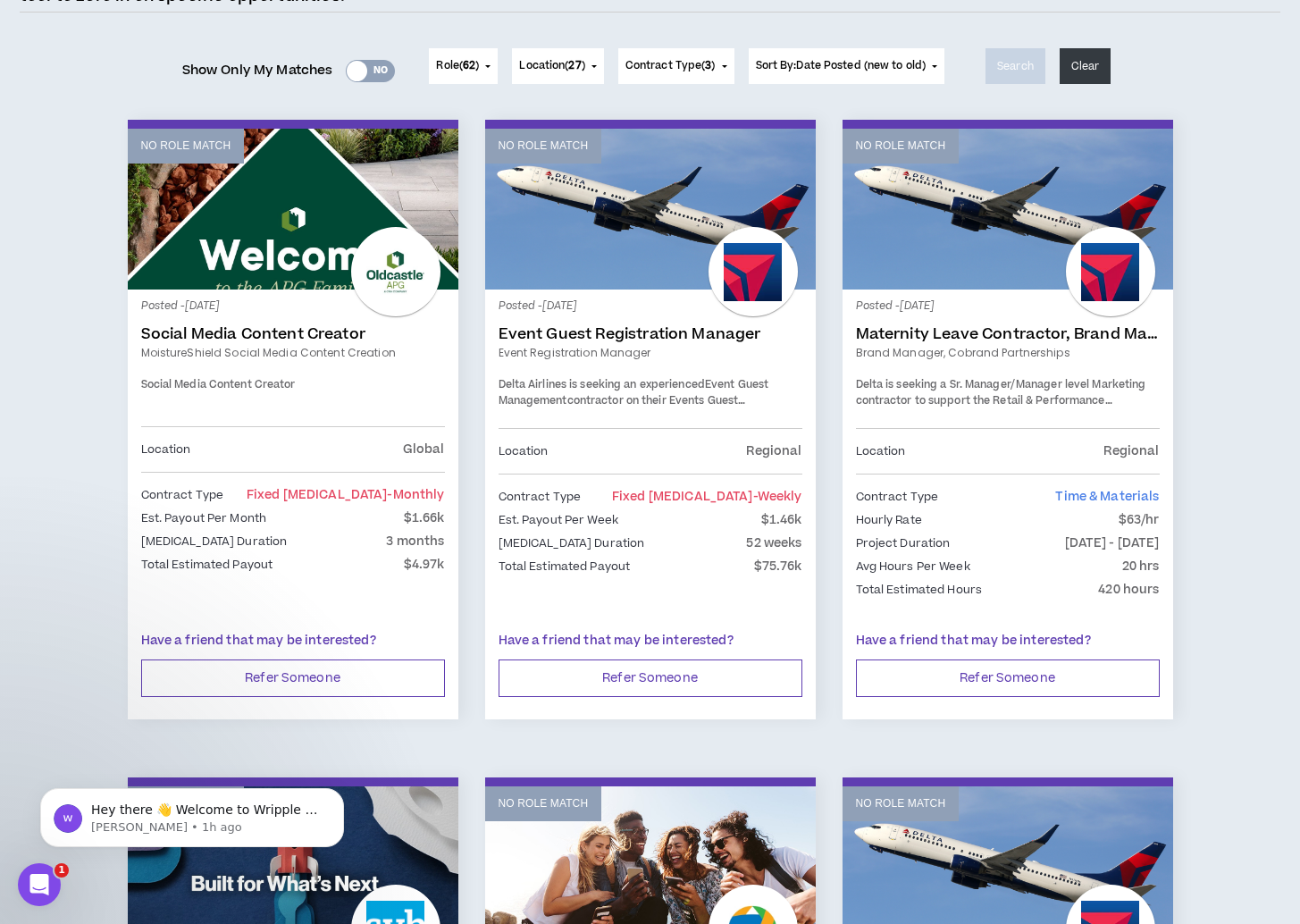
click at [932, 329] on link "Maternity Leave Contractor, Brand Marketing Manager (Cobrand Partnerships)" at bounding box center [1008, 334] width 304 height 18
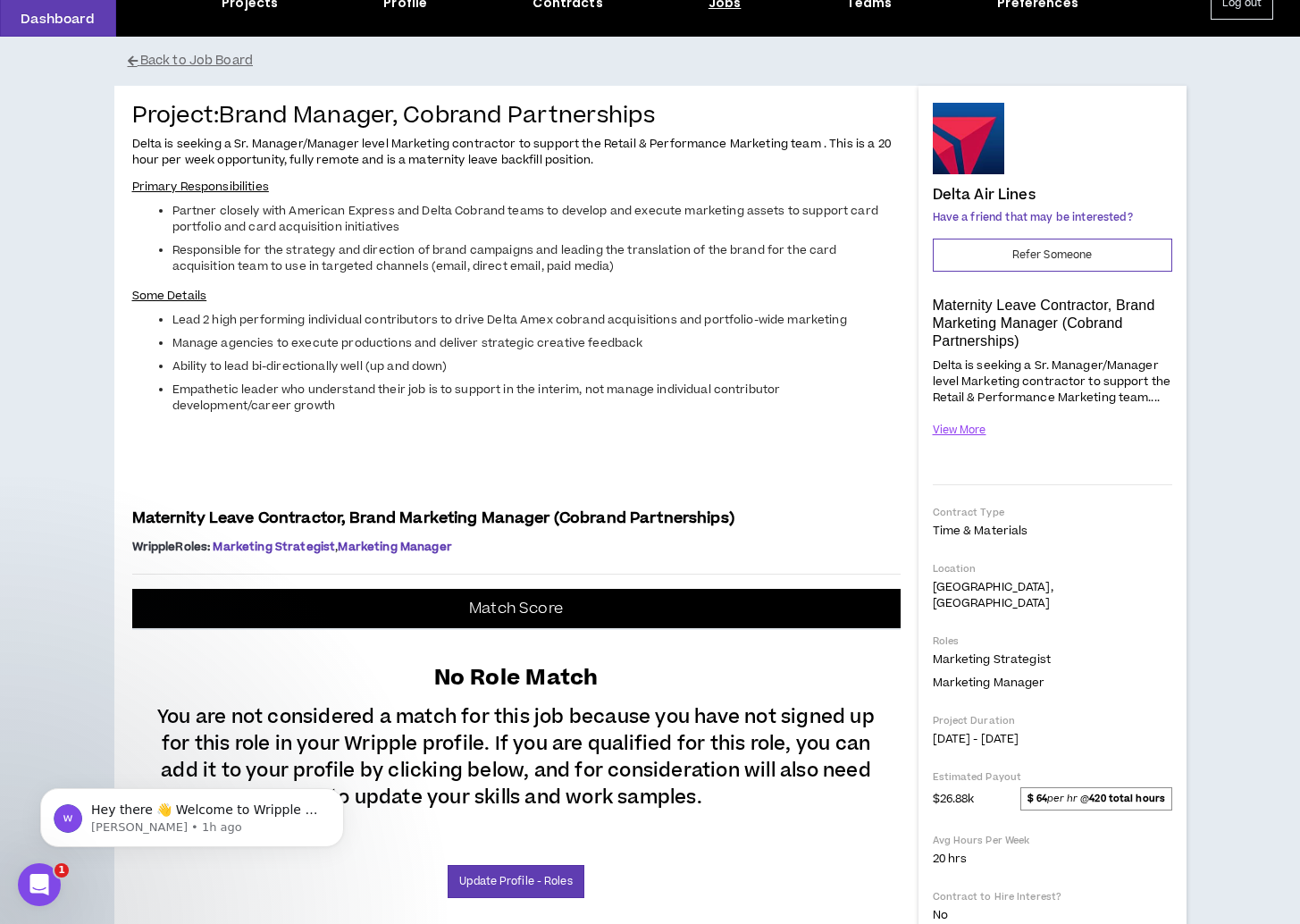
scroll to position [85, 0]
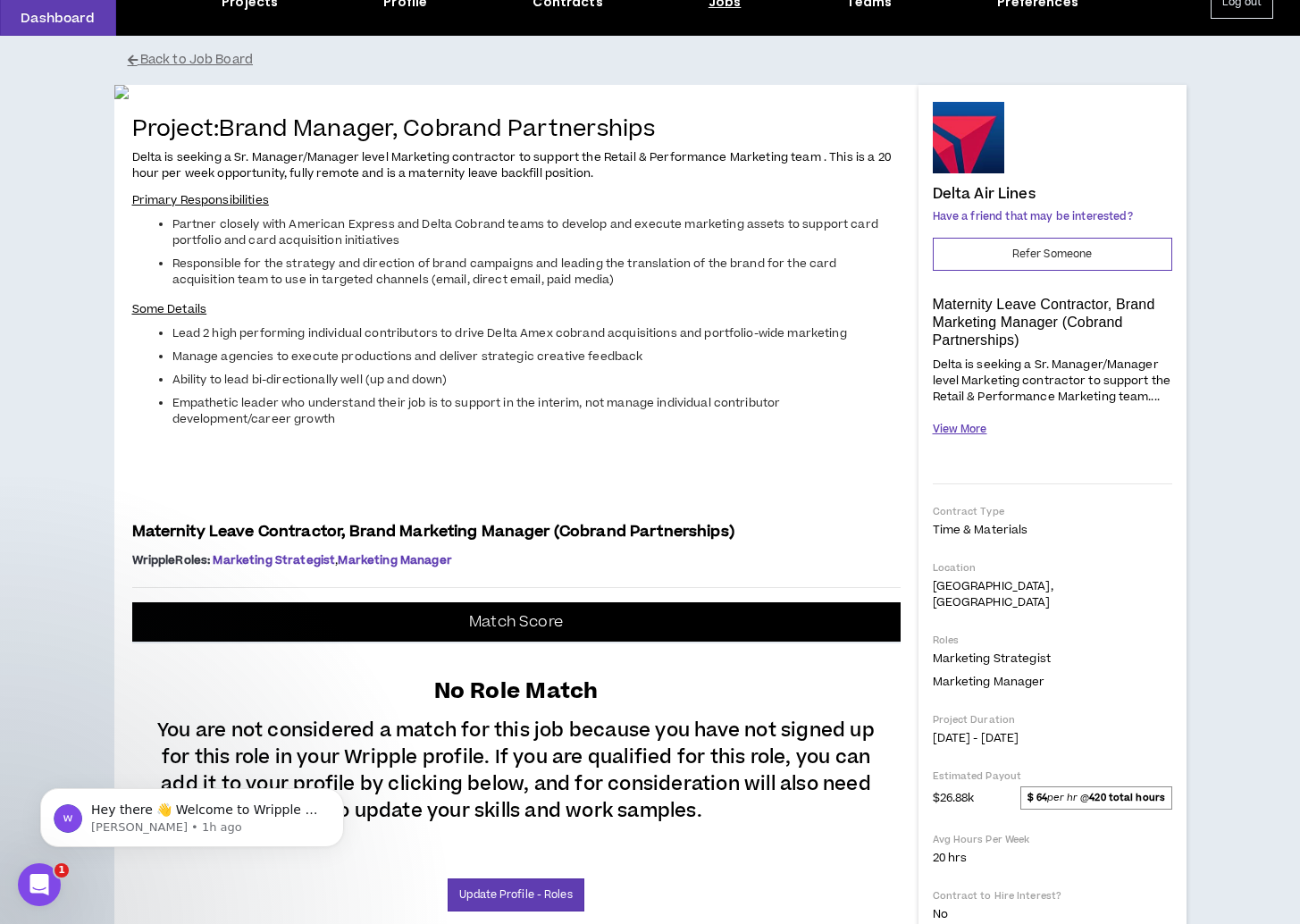
click at [975, 419] on button "View More" at bounding box center [959, 429] width 54 height 32
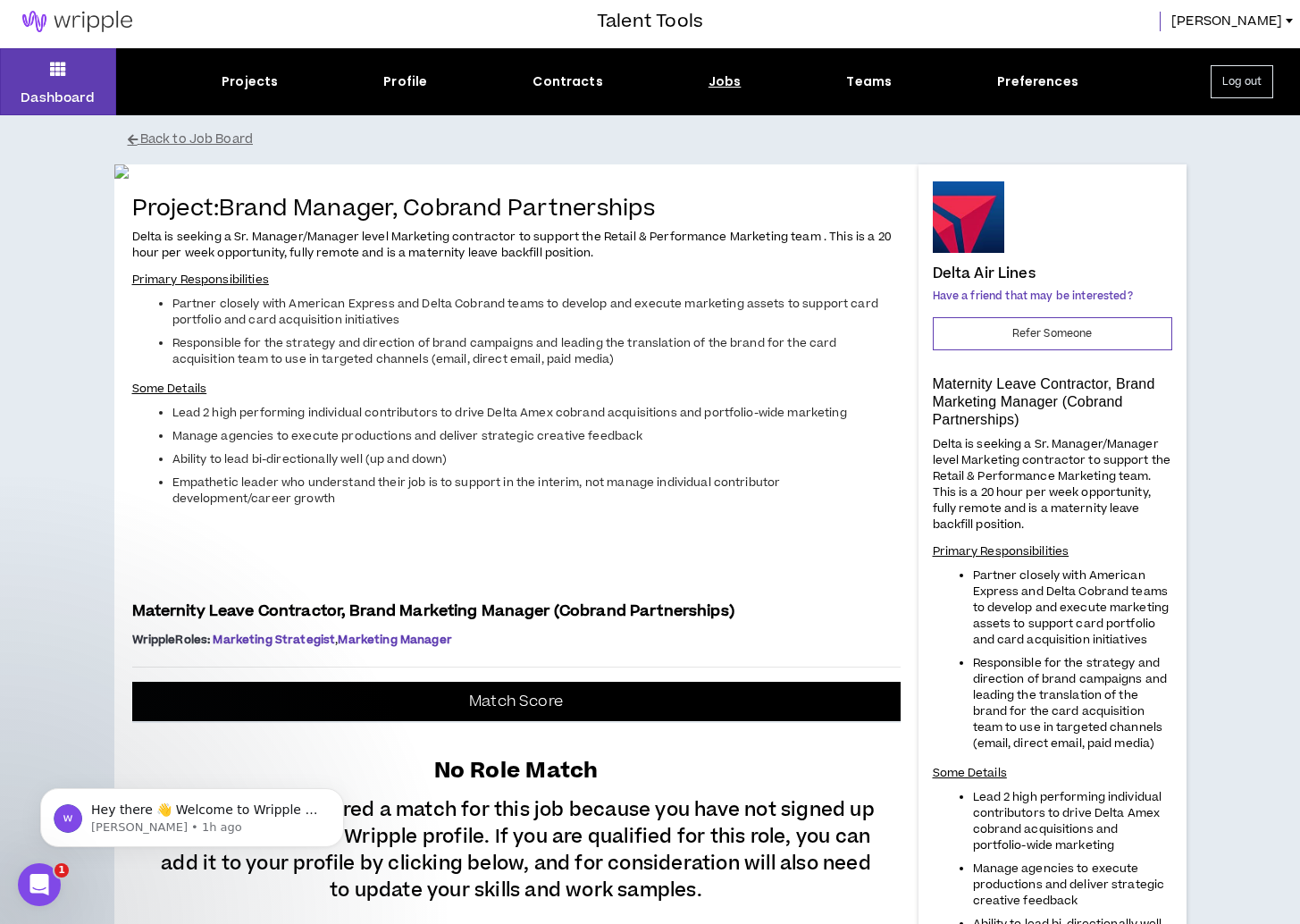
scroll to position [0, 0]
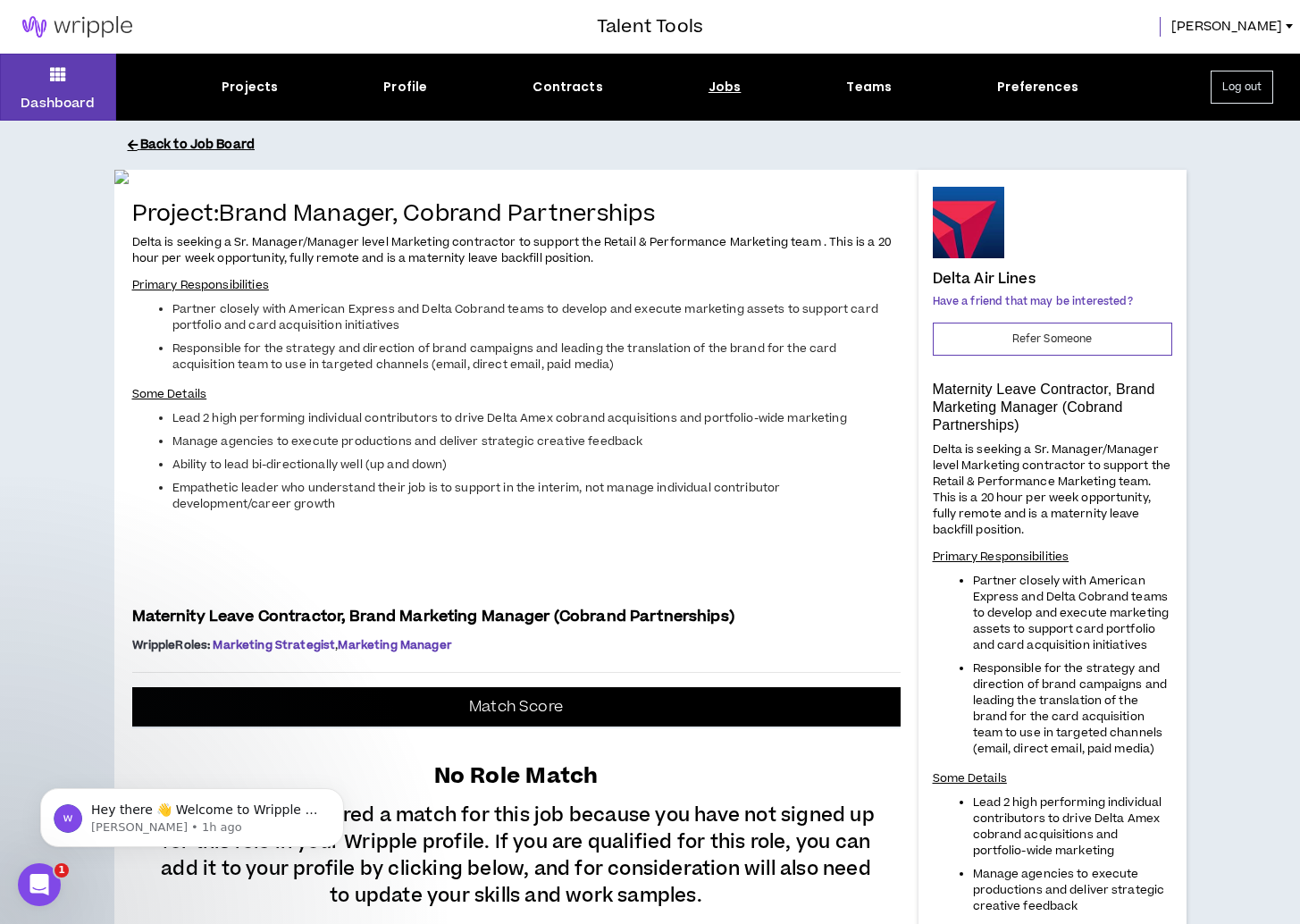
click at [146, 144] on button "Back to Job Board" at bounding box center [663, 145] width 1072 height 32
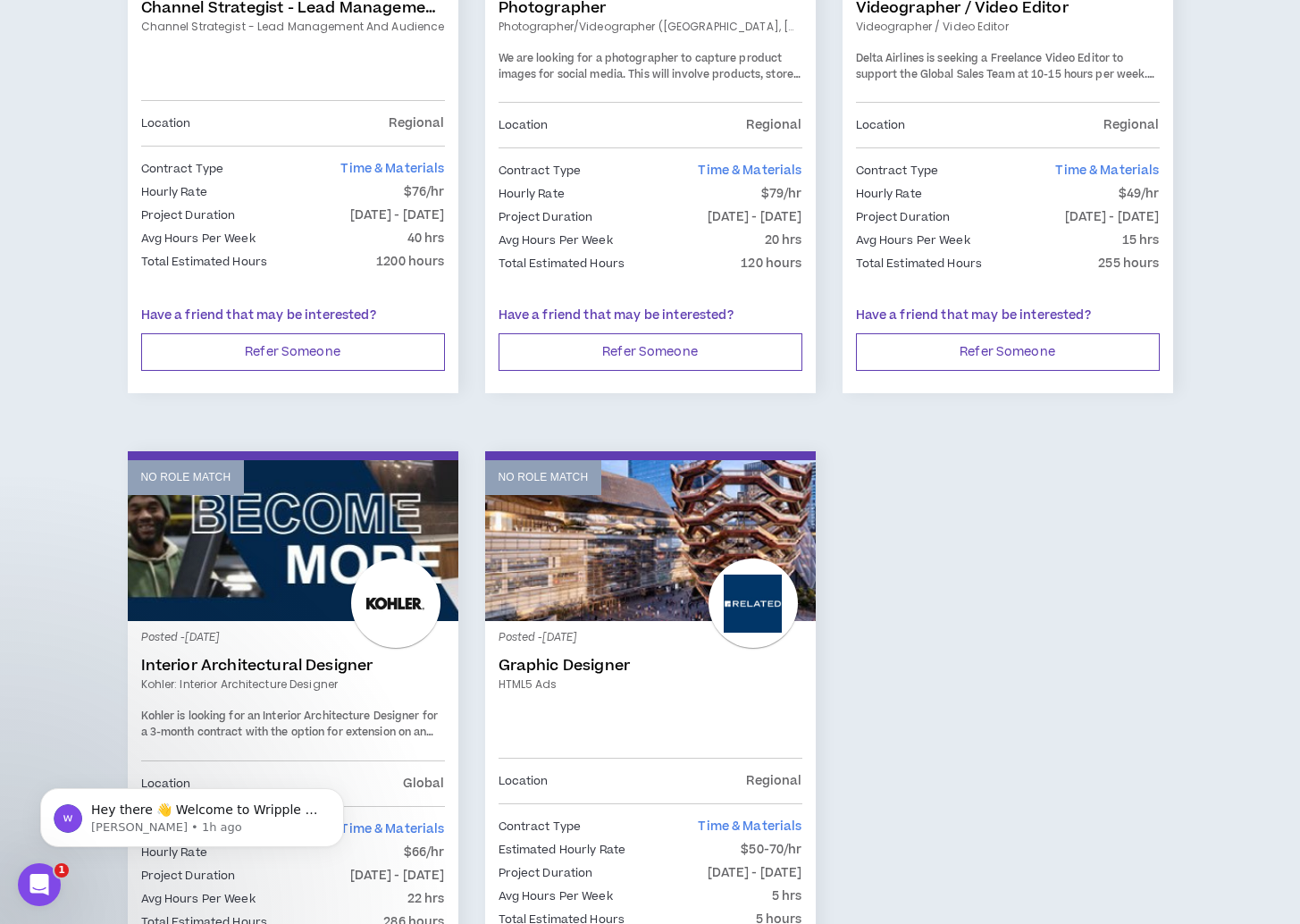
scroll to position [1190, 0]
